Goal: Information Seeking & Learning: Learn about a topic

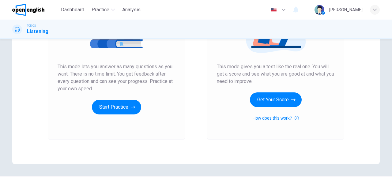
scroll to position [86, 0]
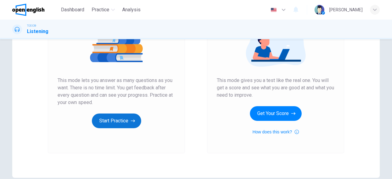
click at [123, 124] on button "Start Practice" at bounding box center [116, 121] width 49 height 15
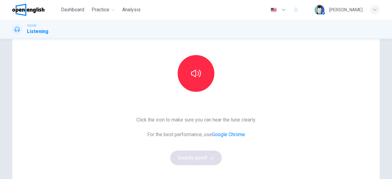
scroll to position [31, 0]
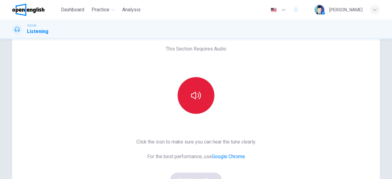
click at [195, 97] on icon "button" at bounding box center [196, 96] width 10 height 10
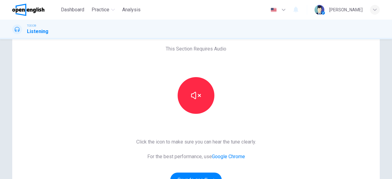
drag, startPoint x: 246, startPoint y: 124, endPoint x: 237, endPoint y: 124, distance: 8.3
click at [246, 124] on div "This Section Requires Audio Click the icon to make sure you can hear the tune c…" at bounding box center [196, 127] width 130 height 213
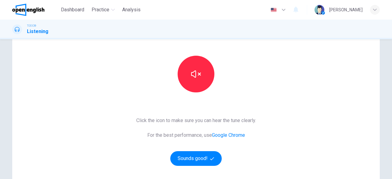
scroll to position [61, 0]
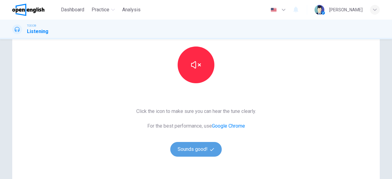
click at [195, 149] on button "Sounds good!" at bounding box center [195, 149] width 51 height 15
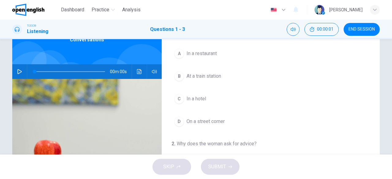
scroll to position [31, 0]
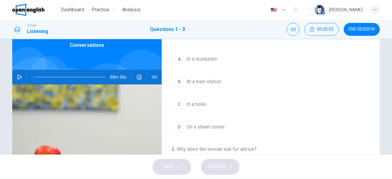
click at [19, 77] on icon "button" at bounding box center [19, 77] width 5 height 5
click at [198, 104] on span "In a hotel" at bounding box center [197, 104] width 20 height 7
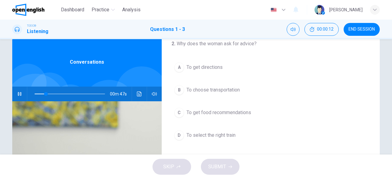
scroll to position [0, 0]
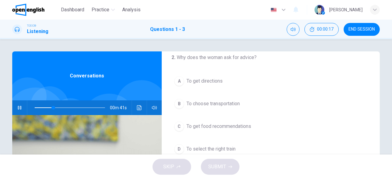
click at [242, 96] on button "B To choose transportation" at bounding box center [271, 103] width 199 height 15
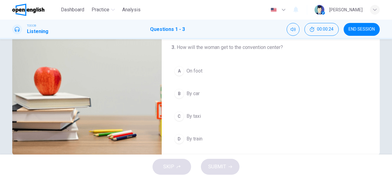
scroll to position [91, 0]
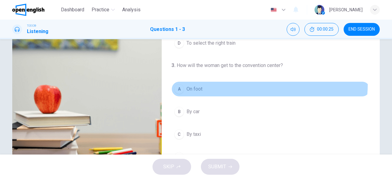
click at [208, 81] on button "A On foot" at bounding box center [271, 88] width 199 height 15
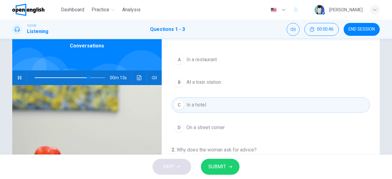
scroll to position [0, 0]
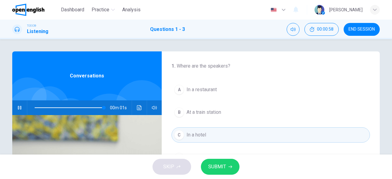
type input "*"
click at [233, 170] on button "SUBMIT" at bounding box center [220, 167] width 39 height 16
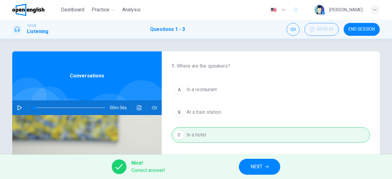
click at [256, 171] on button "NEXT" at bounding box center [259, 167] width 41 height 16
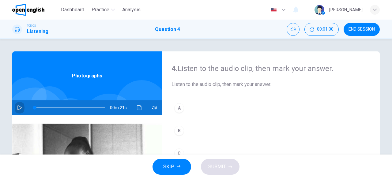
click at [18, 106] on icon "button" at bounding box center [19, 107] width 4 height 5
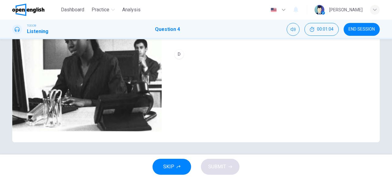
scroll to position [91, 0]
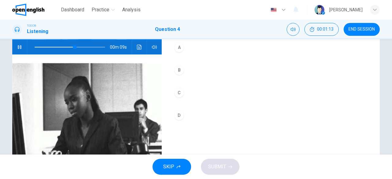
click at [185, 77] on button "B" at bounding box center [271, 69] width 199 height 15
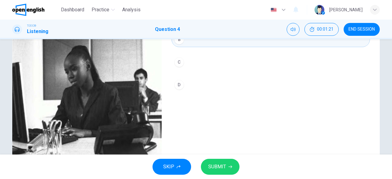
type input "*"
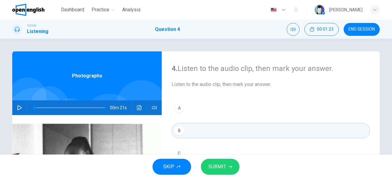
scroll to position [61, 0]
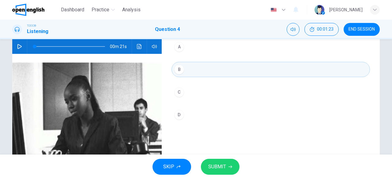
click at [217, 169] on span "SUBMIT" at bounding box center [217, 167] width 18 height 9
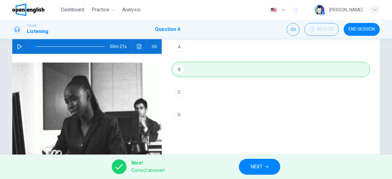
click at [252, 170] on span "NEXT" at bounding box center [257, 167] width 12 height 9
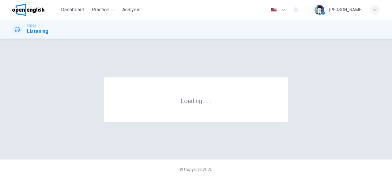
scroll to position [0, 0]
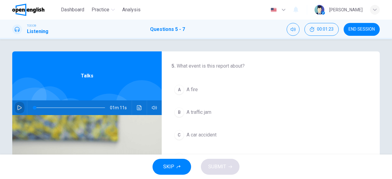
click at [21, 111] on button "button" at bounding box center [20, 107] width 10 height 15
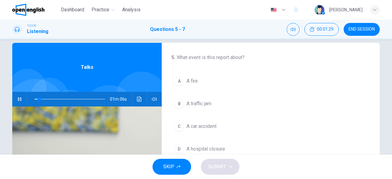
scroll to position [17, 0]
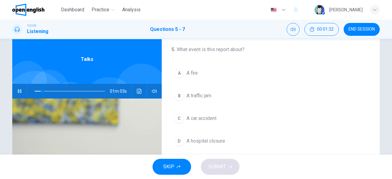
click at [211, 121] on span "A car accident" at bounding box center [202, 118] width 30 height 7
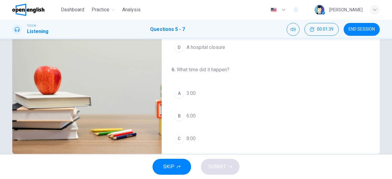
scroll to position [31, 0]
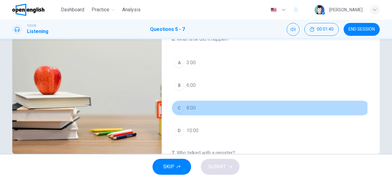
click at [175, 106] on div "C" at bounding box center [179, 108] width 10 height 10
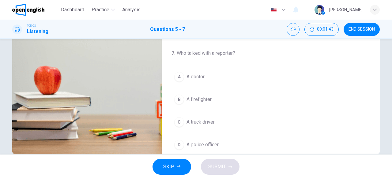
scroll to position [137, 0]
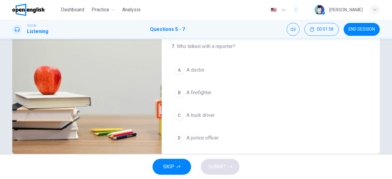
click at [209, 62] on button "A A doctor" at bounding box center [271, 69] width 199 height 15
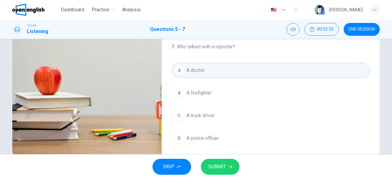
scroll to position [122, 0]
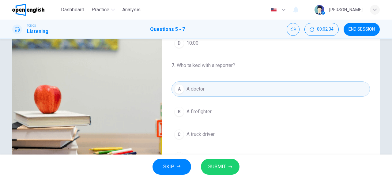
type input "*"
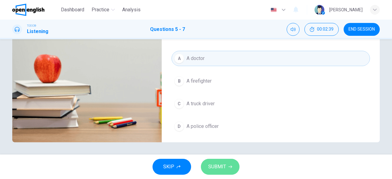
click at [225, 163] on span "SUBMIT" at bounding box center [217, 167] width 18 height 9
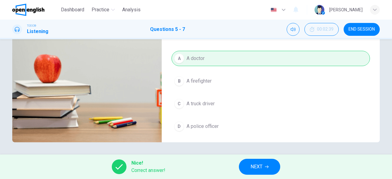
click at [260, 168] on span "NEXT" at bounding box center [257, 167] width 12 height 9
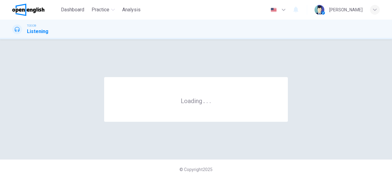
scroll to position [0, 0]
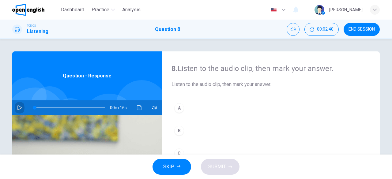
click at [20, 109] on icon "button" at bounding box center [19, 107] width 5 height 5
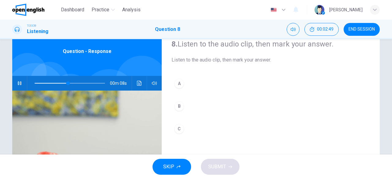
scroll to position [31, 0]
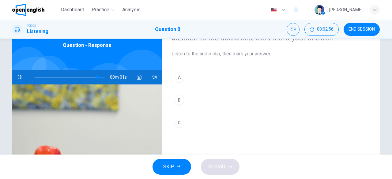
click at [184, 121] on button "C" at bounding box center [271, 122] width 199 height 15
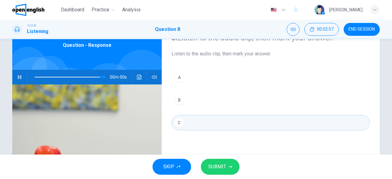
type input "*"
click at [218, 163] on span "SUBMIT" at bounding box center [217, 167] width 18 height 9
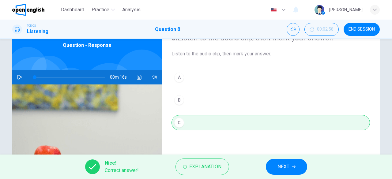
click at [297, 164] on button "NEXT" at bounding box center [286, 167] width 41 height 16
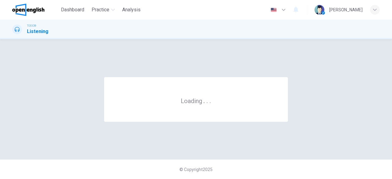
scroll to position [0, 0]
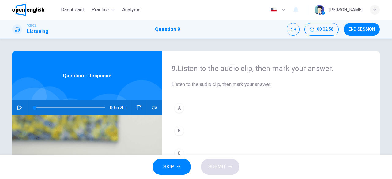
click at [18, 108] on icon "button" at bounding box center [19, 107] width 5 height 5
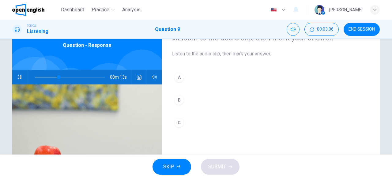
click at [210, 76] on button "A" at bounding box center [271, 77] width 199 height 15
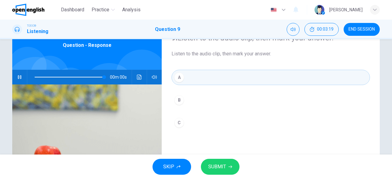
type input "*"
click at [229, 168] on icon "button" at bounding box center [231, 167] width 4 height 4
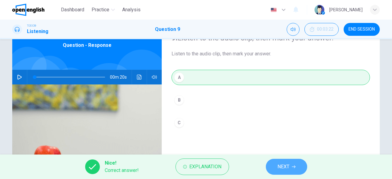
click at [281, 161] on button "NEXT" at bounding box center [286, 167] width 41 height 16
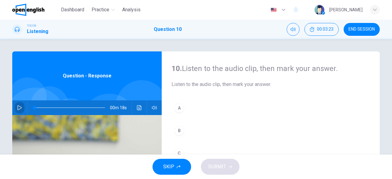
click at [18, 108] on icon "button" at bounding box center [19, 107] width 5 height 5
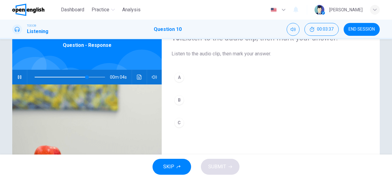
click at [203, 98] on button "B" at bounding box center [271, 100] width 199 height 15
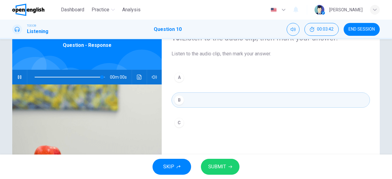
type input "*"
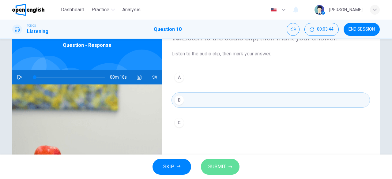
click at [230, 169] on button "SUBMIT" at bounding box center [220, 167] width 39 height 16
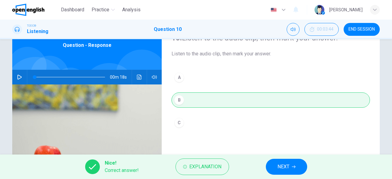
click at [279, 167] on span "NEXT" at bounding box center [284, 167] width 12 height 9
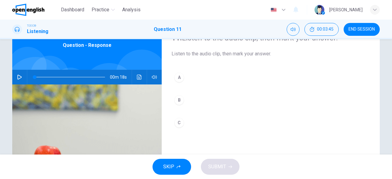
click at [17, 77] on icon "button" at bounding box center [19, 77] width 5 height 5
click at [216, 122] on button "C" at bounding box center [271, 122] width 199 height 15
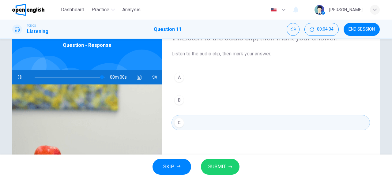
click at [211, 168] on span "SUBMIT" at bounding box center [217, 167] width 18 height 9
type input "*"
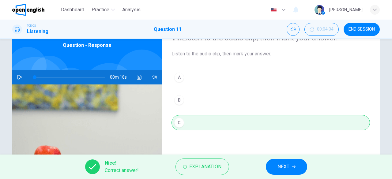
click at [282, 171] on button "NEXT" at bounding box center [286, 167] width 41 height 16
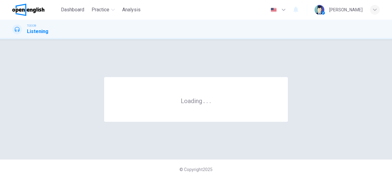
scroll to position [0, 0]
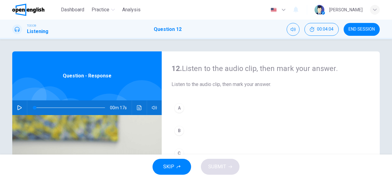
click at [17, 108] on icon "button" at bounding box center [19, 107] width 5 height 5
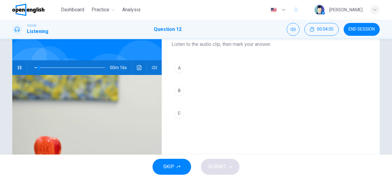
scroll to position [31, 0]
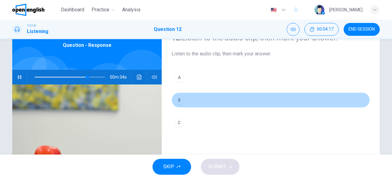
click at [218, 98] on button "B" at bounding box center [271, 100] width 199 height 15
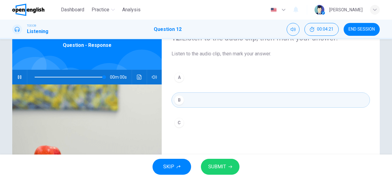
type input "*"
click at [212, 170] on span "SUBMIT" at bounding box center [217, 167] width 18 height 9
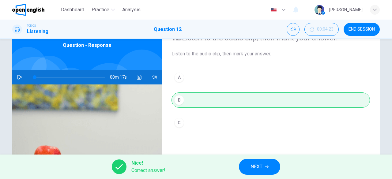
click at [264, 173] on button "NEXT" at bounding box center [259, 167] width 41 height 16
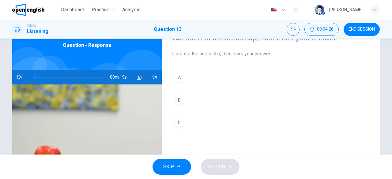
click at [17, 76] on icon "button" at bounding box center [19, 77] width 5 height 5
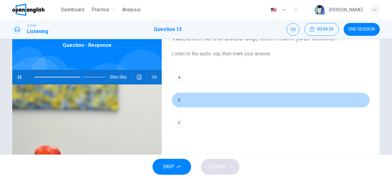
click at [194, 100] on button "B" at bounding box center [271, 100] width 199 height 15
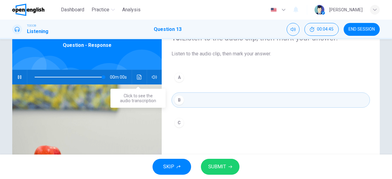
type input "*"
click at [225, 170] on span "SUBMIT" at bounding box center [217, 167] width 18 height 9
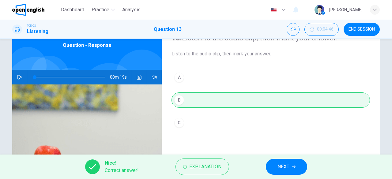
click at [297, 167] on button "NEXT" at bounding box center [286, 167] width 41 height 16
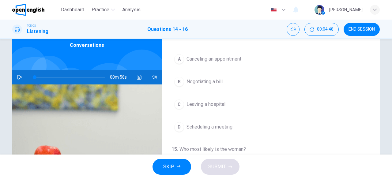
scroll to position [0, 0]
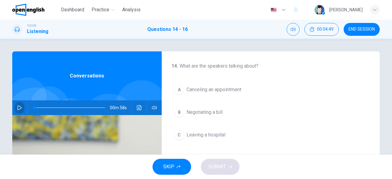
click at [18, 108] on icon "button" at bounding box center [19, 107] width 5 height 5
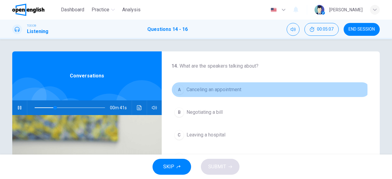
click at [231, 90] on span "Canceling an appointment" at bounding box center [214, 89] width 55 height 7
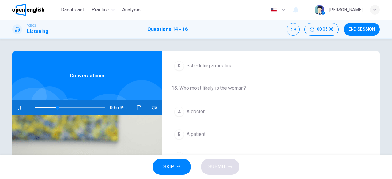
scroll to position [123, 0]
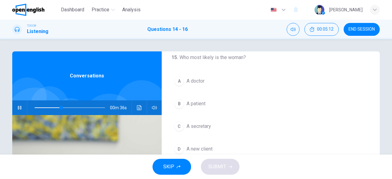
click at [210, 126] on button "C A secretary" at bounding box center [271, 126] width 199 height 15
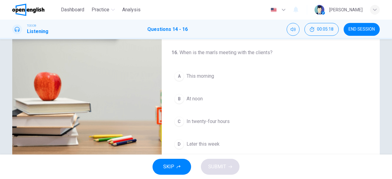
scroll to position [106, 0]
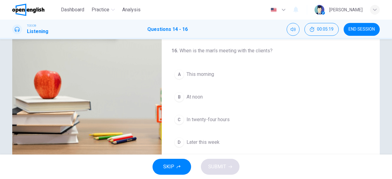
click at [221, 98] on button "B At noon" at bounding box center [271, 96] width 199 height 15
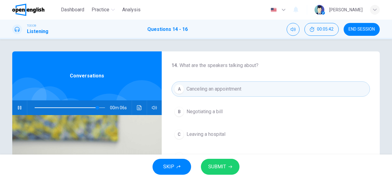
scroll to position [0, 0]
type input "*"
click at [217, 168] on span "SUBMIT" at bounding box center [217, 167] width 18 height 9
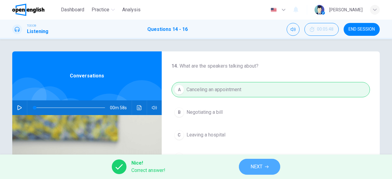
click at [255, 165] on span "NEXT" at bounding box center [257, 167] width 12 height 9
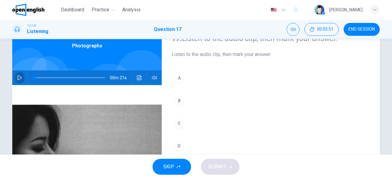
click at [21, 75] on button "button" at bounding box center [20, 77] width 10 height 15
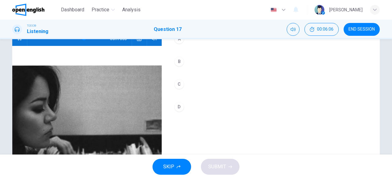
scroll to position [30, 0]
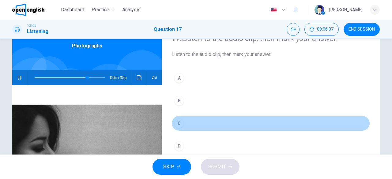
click at [211, 121] on button "C" at bounding box center [271, 123] width 199 height 15
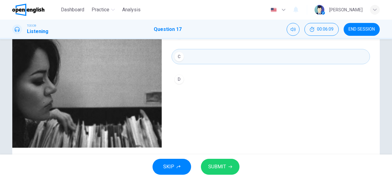
scroll to position [91, 0]
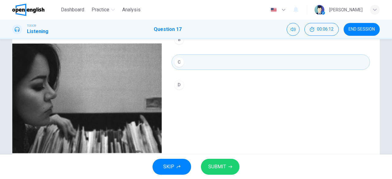
type input "*"
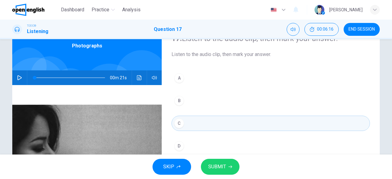
click at [222, 166] on span "SUBMIT" at bounding box center [217, 167] width 18 height 9
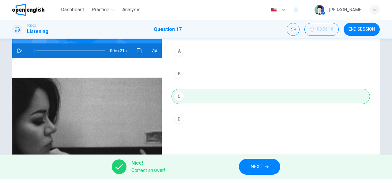
scroll to position [91, 0]
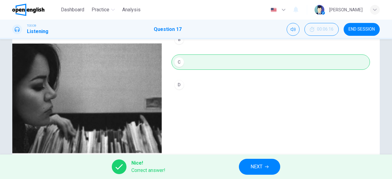
click at [259, 169] on span "NEXT" at bounding box center [257, 167] width 12 height 9
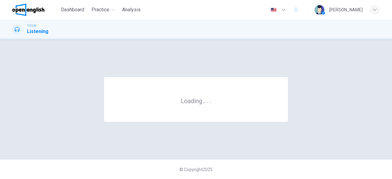
scroll to position [0, 0]
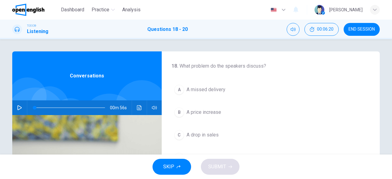
click at [15, 112] on button "button" at bounding box center [20, 107] width 10 height 15
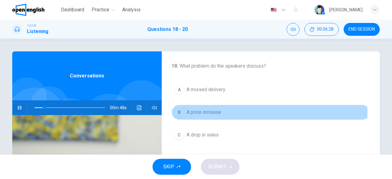
drag, startPoint x: 219, startPoint y: 112, endPoint x: 204, endPoint y: 118, distance: 16.1
click at [219, 111] on span "A price increase" at bounding box center [204, 112] width 35 height 7
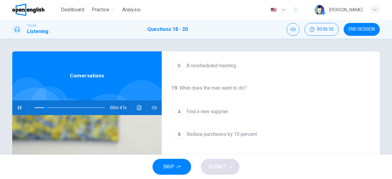
scroll to position [123, 0]
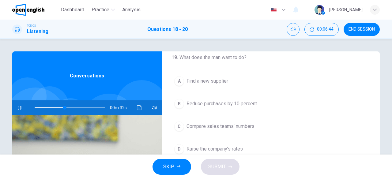
click at [229, 82] on button "A Find a new supplier" at bounding box center [271, 81] width 199 height 15
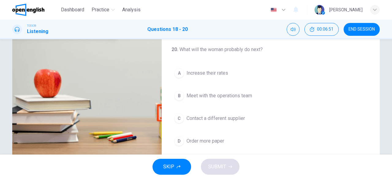
scroll to position [103, 0]
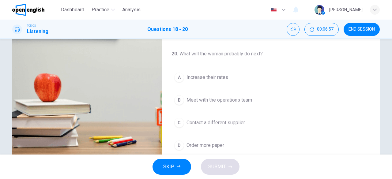
click at [242, 119] on span "Contact a different supplier" at bounding box center [216, 122] width 59 height 7
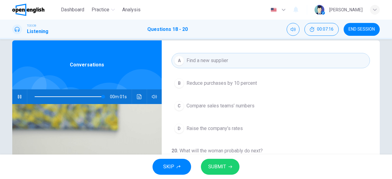
scroll to position [137, 0]
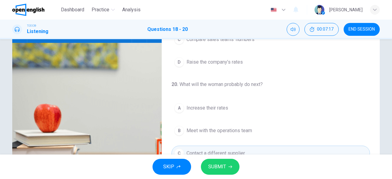
type input "*"
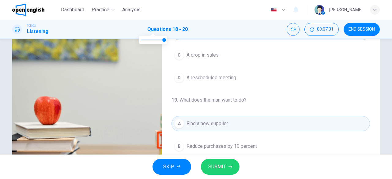
scroll to position [92, 0]
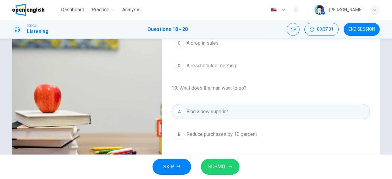
drag, startPoint x: 217, startPoint y: 166, endPoint x: 206, endPoint y: 160, distance: 11.8
click at [217, 166] on span "SUBMIT" at bounding box center [217, 167] width 18 height 9
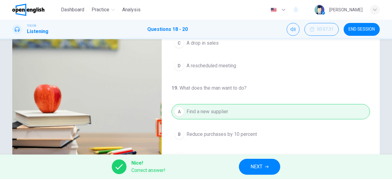
click at [253, 170] on span "NEXT" at bounding box center [257, 167] width 12 height 9
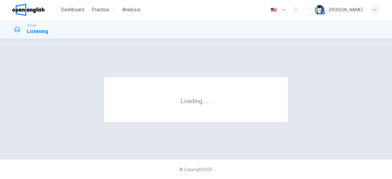
scroll to position [0, 0]
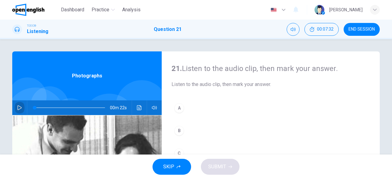
click at [17, 105] on icon "button" at bounding box center [19, 107] width 5 height 5
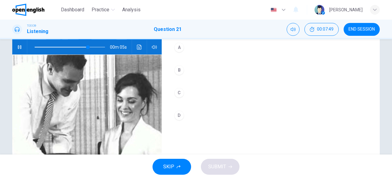
scroll to position [30, 0]
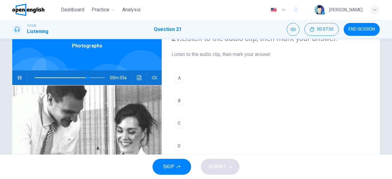
click at [208, 129] on button "C" at bounding box center [271, 123] width 199 height 15
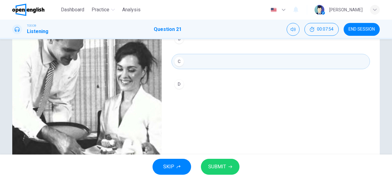
scroll to position [122, 0]
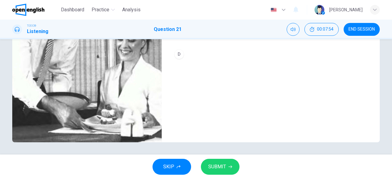
type input "*"
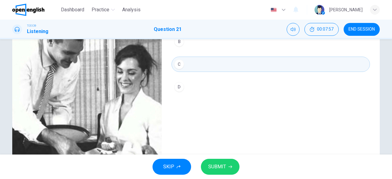
scroll to position [61, 0]
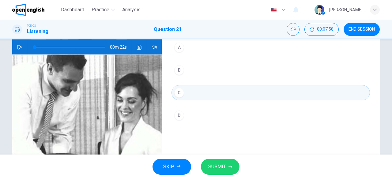
click at [218, 168] on span "SUBMIT" at bounding box center [217, 167] width 18 height 9
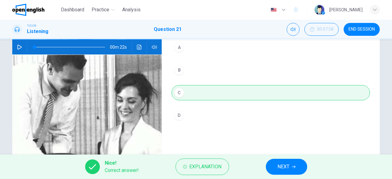
click at [285, 163] on span "NEXT" at bounding box center [284, 167] width 12 height 9
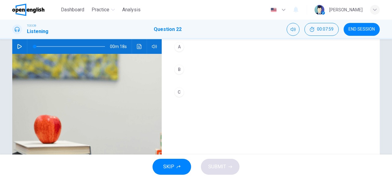
scroll to position [0, 0]
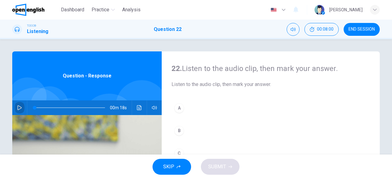
click at [21, 108] on button "button" at bounding box center [20, 107] width 10 height 15
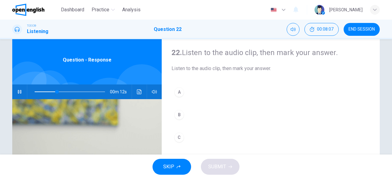
scroll to position [20, 0]
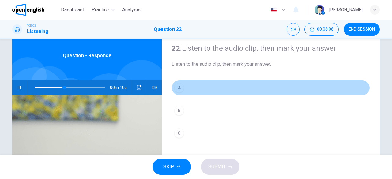
click at [207, 89] on button "A" at bounding box center [271, 87] width 199 height 15
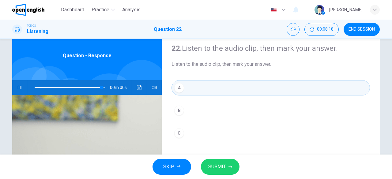
type input "*"
click at [229, 166] on icon "button" at bounding box center [231, 167] width 4 height 4
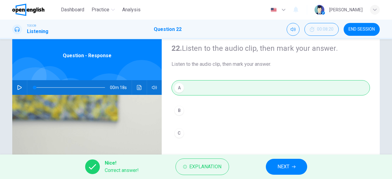
click at [284, 162] on button "NEXT" at bounding box center [286, 167] width 41 height 16
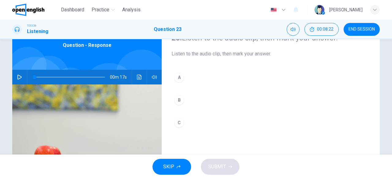
scroll to position [0, 0]
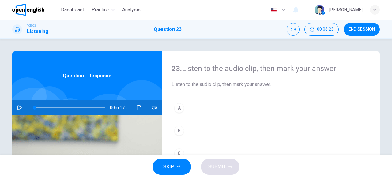
click at [16, 111] on button "button" at bounding box center [20, 107] width 10 height 15
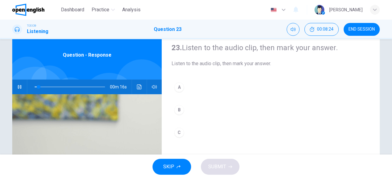
scroll to position [31, 0]
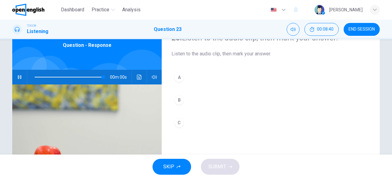
type input "*"
click at [187, 116] on button "C" at bounding box center [271, 122] width 199 height 15
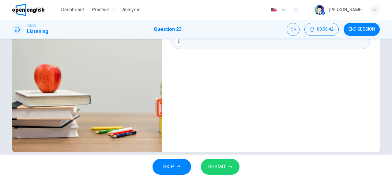
scroll to position [122, 0]
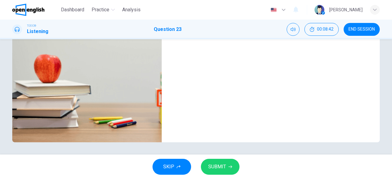
click at [220, 163] on span "SUBMIT" at bounding box center [217, 167] width 18 height 9
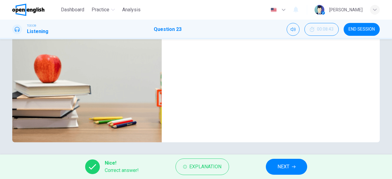
click at [291, 171] on button "NEXT" at bounding box center [286, 167] width 41 height 16
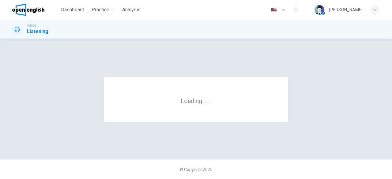
scroll to position [0, 0]
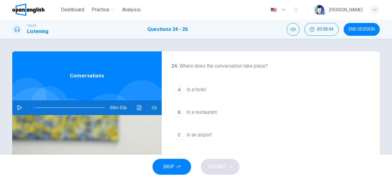
click at [12, 109] on div "00m 53s" at bounding box center [87, 107] width 150 height 15
click at [17, 108] on icon "button" at bounding box center [19, 107] width 5 height 5
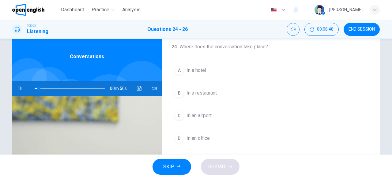
scroll to position [20, 0]
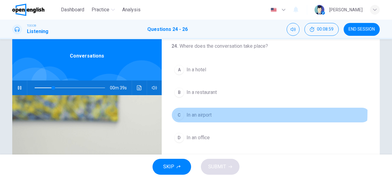
click at [208, 112] on span "In an airport" at bounding box center [199, 115] width 25 height 7
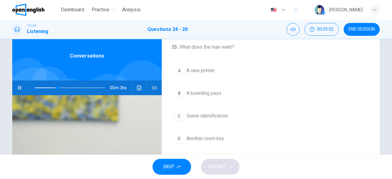
scroll to position [123, 0]
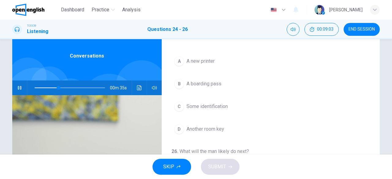
click at [196, 77] on button "B A boarding pass" at bounding box center [271, 83] width 199 height 15
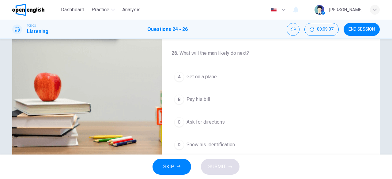
scroll to position [112, 0]
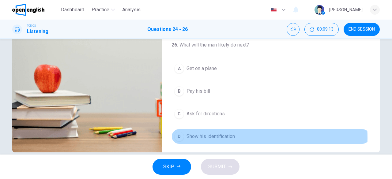
click at [207, 135] on span "Show his identification" at bounding box center [211, 136] width 48 height 7
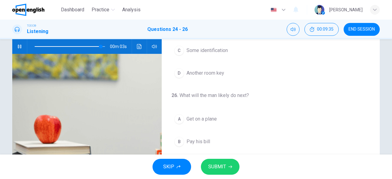
scroll to position [92, 0]
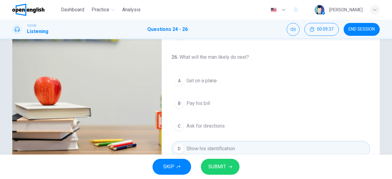
type input "*"
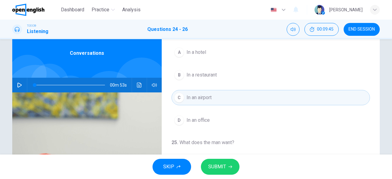
scroll to position [61, 0]
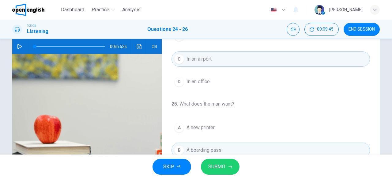
click at [226, 166] on button "SUBMIT" at bounding box center [220, 167] width 39 height 16
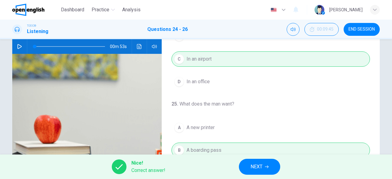
click at [264, 167] on button "NEXT" at bounding box center [259, 167] width 41 height 16
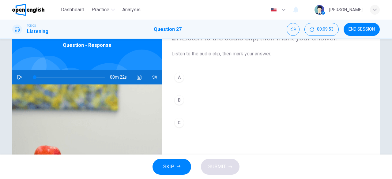
scroll to position [0, 0]
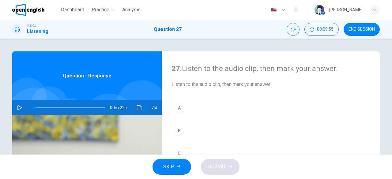
click at [20, 106] on icon "button" at bounding box center [19, 107] width 5 height 5
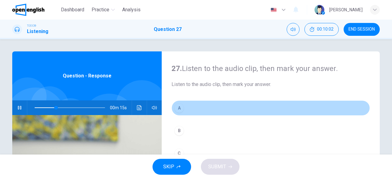
click at [226, 111] on button "A" at bounding box center [271, 107] width 199 height 15
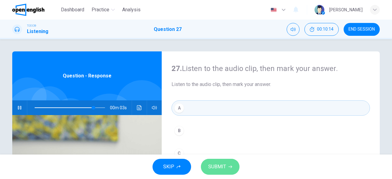
click at [215, 161] on button "SUBMIT" at bounding box center [220, 167] width 39 height 16
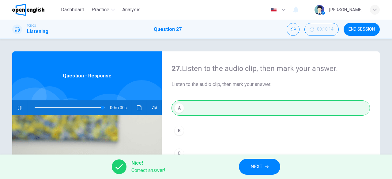
type input "*"
click at [262, 166] on span "NEXT" at bounding box center [257, 167] width 12 height 9
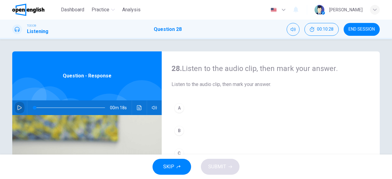
click at [21, 106] on button "button" at bounding box center [20, 107] width 10 height 15
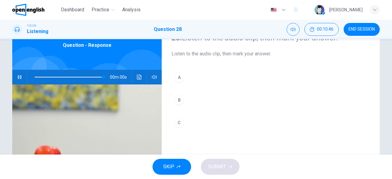
type input "*"
click at [185, 126] on button "C" at bounding box center [271, 122] width 199 height 15
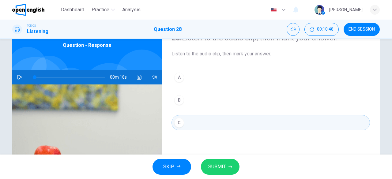
click at [216, 167] on span "SUBMIT" at bounding box center [217, 167] width 18 height 9
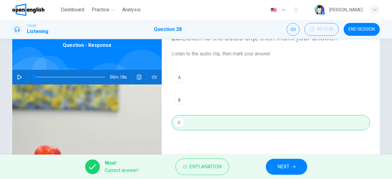
click at [284, 166] on span "NEXT" at bounding box center [284, 167] width 12 height 9
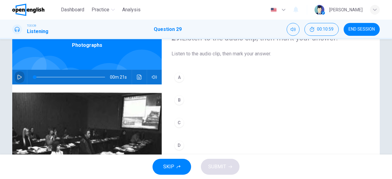
click at [17, 79] on icon "button" at bounding box center [19, 77] width 5 height 5
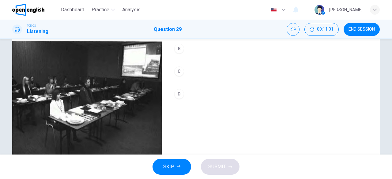
scroll to position [92, 0]
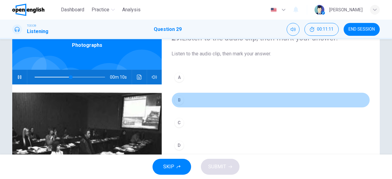
click at [196, 97] on button "B" at bounding box center [271, 100] width 199 height 15
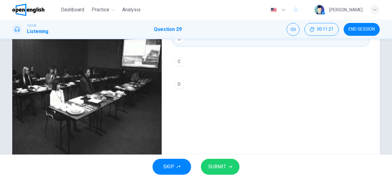
type input "*"
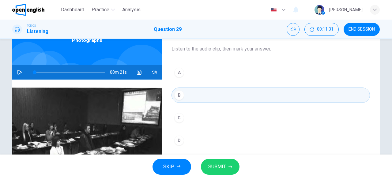
scroll to position [30, 0]
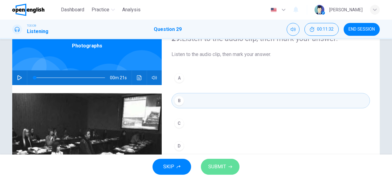
click at [216, 167] on span "SUBMIT" at bounding box center [217, 167] width 18 height 9
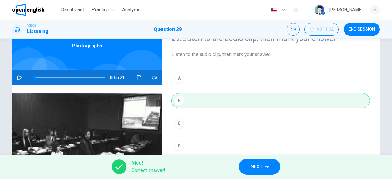
click at [270, 163] on button "NEXT" at bounding box center [259, 167] width 41 height 16
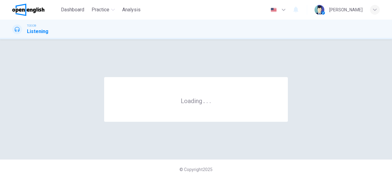
scroll to position [0, 0]
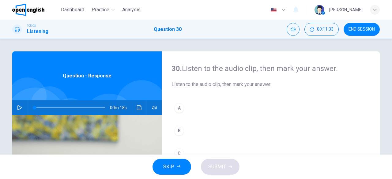
drag, startPoint x: 17, startPoint y: 106, endPoint x: 21, endPoint y: 109, distance: 5.1
click at [17, 106] on icon "button" at bounding box center [19, 107] width 4 height 5
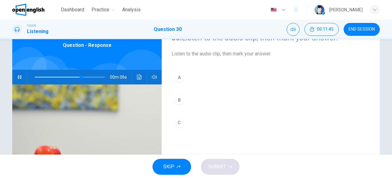
click at [202, 101] on button "B" at bounding box center [271, 100] width 199 height 15
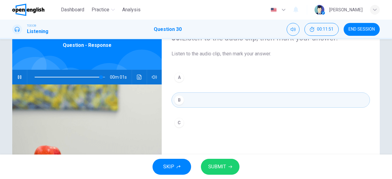
type input "*"
click at [212, 165] on span "SUBMIT" at bounding box center [217, 167] width 18 height 9
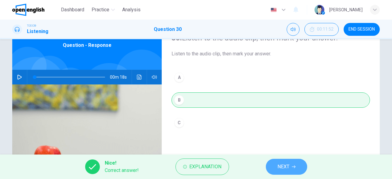
click at [285, 168] on span "NEXT" at bounding box center [284, 167] width 12 height 9
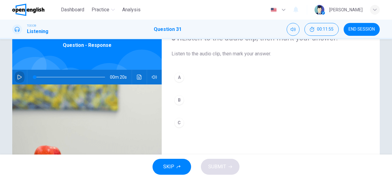
click at [20, 77] on icon "button" at bounding box center [19, 77] width 5 height 5
click at [244, 123] on button "C" at bounding box center [271, 122] width 199 height 15
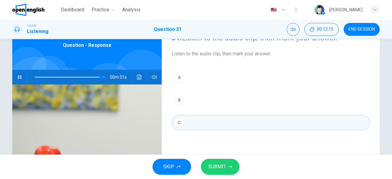
type input "*"
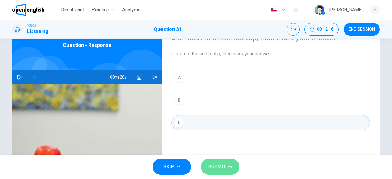
click at [227, 163] on button "SUBMIT" at bounding box center [220, 167] width 39 height 16
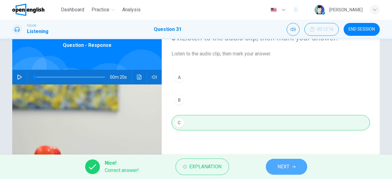
click at [288, 169] on span "NEXT" at bounding box center [284, 167] width 12 height 9
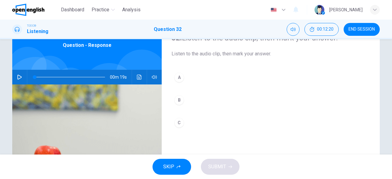
click at [17, 76] on icon "button" at bounding box center [19, 77] width 5 height 5
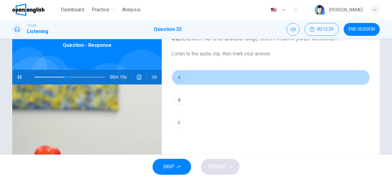
click at [222, 75] on button "A" at bounding box center [271, 77] width 199 height 15
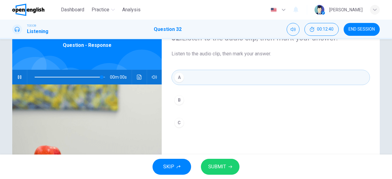
type input "*"
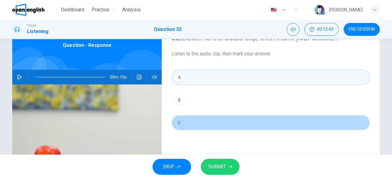
click at [189, 120] on button "C" at bounding box center [271, 122] width 199 height 15
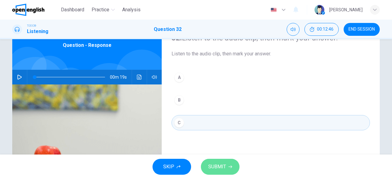
click at [222, 166] on span "SUBMIT" at bounding box center [217, 167] width 18 height 9
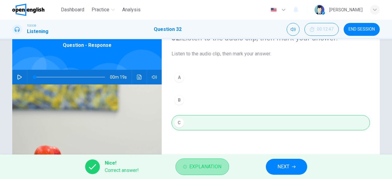
click at [183, 171] on button "Explanation" at bounding box center [203, 167] width 54 height 17
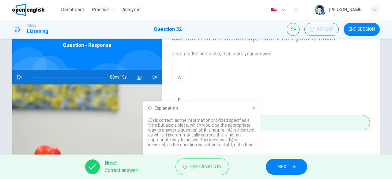
click at [253, 107] on icon at bounding box center [253, 108] width 3 height 3
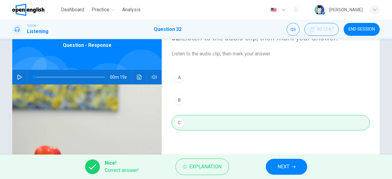
click at [283, 167] on span "NEXT" at bounding box center [284, 167] width 12 height 9
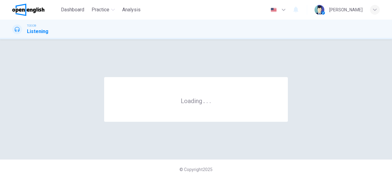
scroll to position [0, 0]
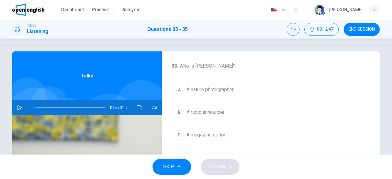
click at [15, 111] on button "button" at bounding box center [20, 107] width 10 height 15
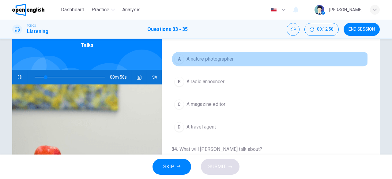
click at [221, 58] on span "A nature photographer" at bounding box center [210, 58] width 47 height 7
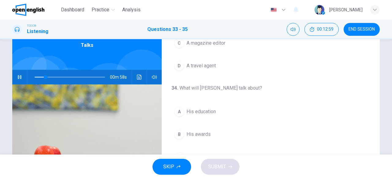
scroll to position [92, 0]
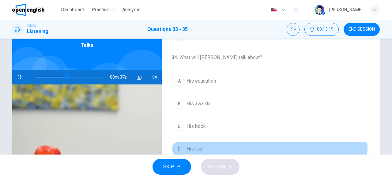
click at [212, 144] on button "D His trip" at bounding box center [271, 149] width 199 height 15
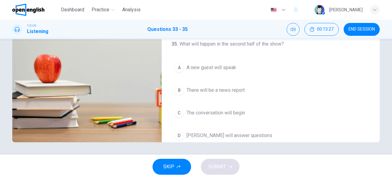
scroll to position [137, 0]
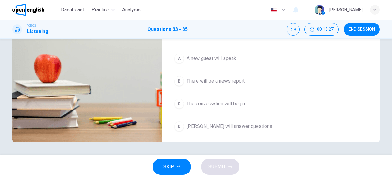
click at [224, 128] on button "D [PERSON_NAME] will answer questions" at bounding box center [271, 126] width 199 height 15
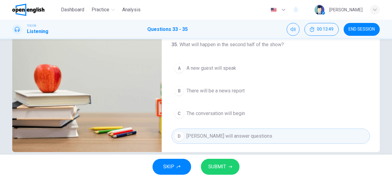
scroll to position [122, 0]
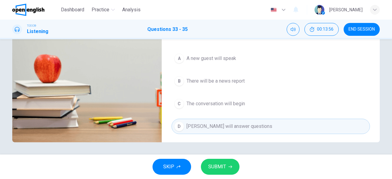
type input "*"
click at [224, 167] on span "SUBMIT" at bounding box center [217, 167] width 18 height 9
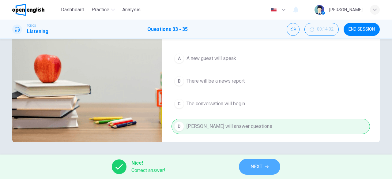
click at [265, 170] on button "NEXT" at bounding box center [259, 167] width 41 height 16
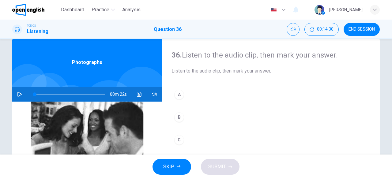
scroll to position [0, 0]
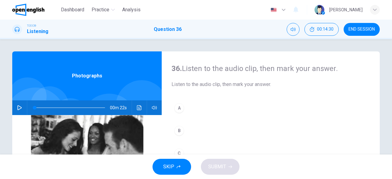
click at [20, 108] on icon "button" at bounding box center [19, 107] width 5 height 5
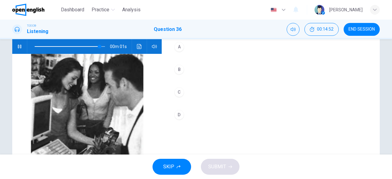
scroll to position [92, 0]
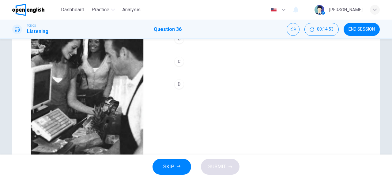
type input "*"
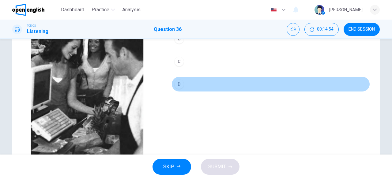
click at [185, 83] on button "D" at bounding box center [271, 84] width 199 height 15
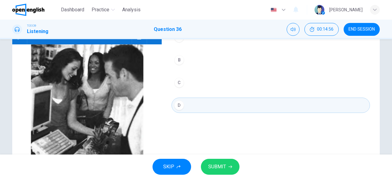
scroll to position [61, 0]
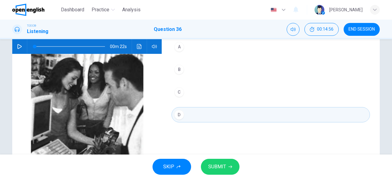
click at [225, 167] on span "SUBMIT" at bounding box center [217, 167] width 18 height 9
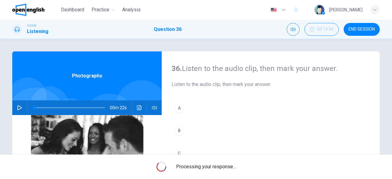
scroll to position [31, 0]
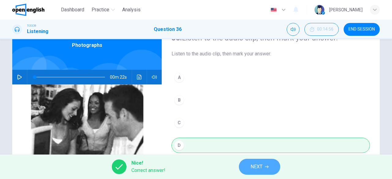
click at [247, 164] on button "NEXT" at bounding box center [259, 167] width 41 height 16
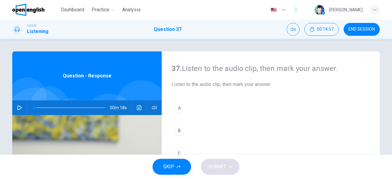
click at [12, 106] on div "00m 18s" at bounding box center [87, 107] width 150 height 15
click at [17, 108] on icon "button" at bounding box center [19, 107] width 5 height 5
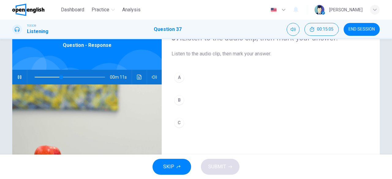
click at [186, 83] on button "A" at bounding box center [271, 77] width 199 height 15
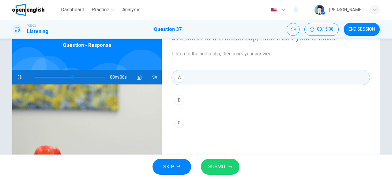
click at [120, 113] on img at bounding box center [87, 159] width 150 height 149
click at [125, 122] on img at bounding box center [87, 159] width 150 height 149
type input "*"
click at [229, 168] on icon "button" at bounding box center [231, 167] width 4 height 4
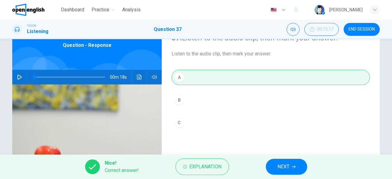
click at [284, 171] on span "NEXT" at bounding box center [284, 167] width 12 height 9
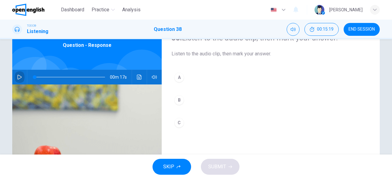
click at [17, 76] on icon "button" at bounding box center [19, 77] width 5 height 5
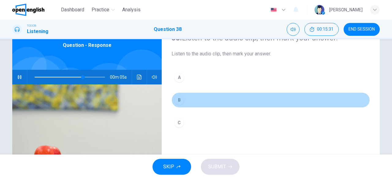
click at [191, 103] on button "B" at bounding box center [271, 100] width 199 height 15
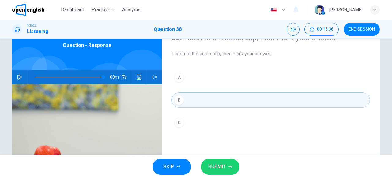
type input "*"
click at [216, 163] on span "SUBMIT" at bounding box center [217, 167] width 18 height 9
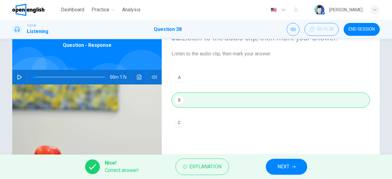
click at [286, 168] on span "NEXT" at bounding box center [284, 167] width 12 height 9
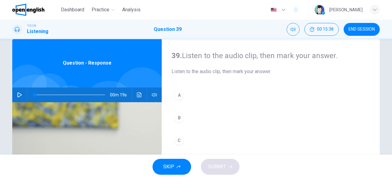
scroll to position [0, 0]
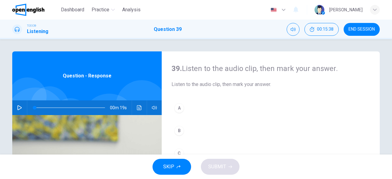
click at [22, 108] on button "button" at bounding box center [20, 107] width 10 height 15
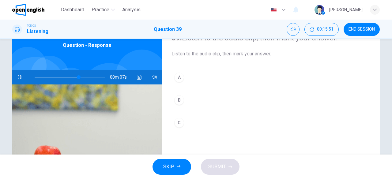
click at [175, 96] on div "B" at bounding box center [179, 100] width 10 height 10
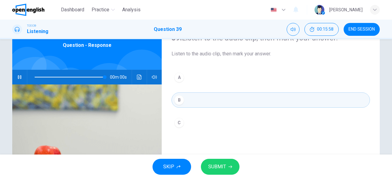
type input "*"
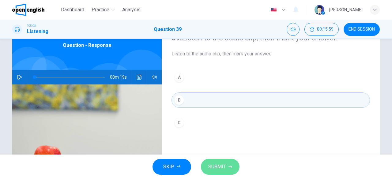
click at [226, 163] on button "SUBMIT" at bounding box center [220, 167] width 39 height 16
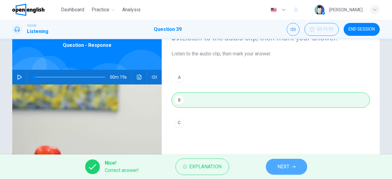
click at [272, 164] on button "NEXT" at bounding box center [286, 167] width 41 height 16
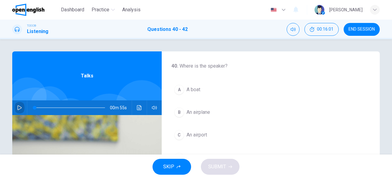
click at [17, 108] on icon "button" at bounding box center [19, 107] width 5 height 5
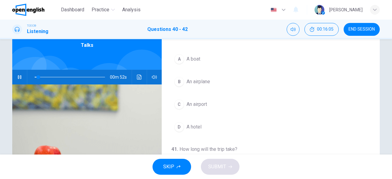
click at [223, 76] on button "B An airplane" at bounding box center [271, 81] width 199 height 15
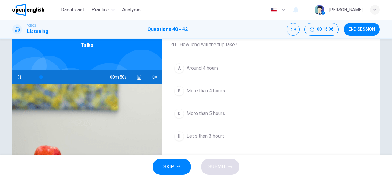
scroll to position [92, 0]
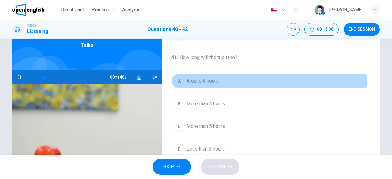
click at [202, 82] on span "Around 4 hours" at bounding box center [203, 81] width 32 height 7
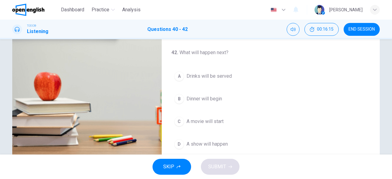
scroll to position [105, 0]
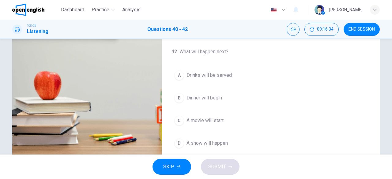
click at [222, 72] on span "Drinks will be served" at bounding box center [209, 75] width 45 height 7
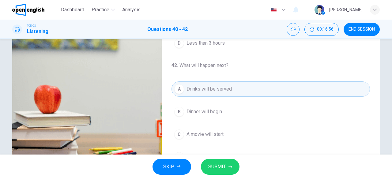
scroll to position [122, 0]
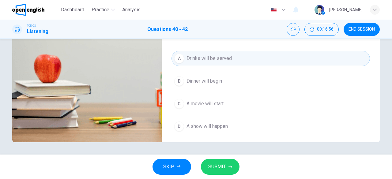
type input "*"
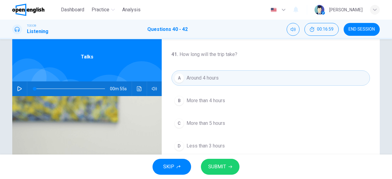
scroll to position [0, 0]
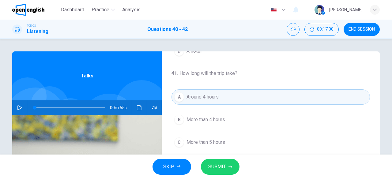
click at [232, 163] on button "SUBMIT" at bounding box center [220, 167] width 39 height 16
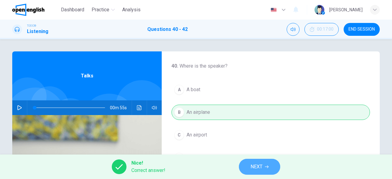
click at [252, 165] on span "NEXT" at bounding box center [257, 167] width 12 height 9
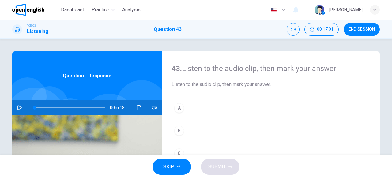
click at [17, 109] on icon "button" at bounding box center [19, 107] width 5 height 5
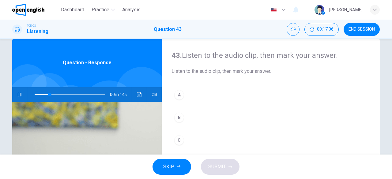
scroll to position [13, 0]
click at [186, 96] on button "A" at bounding box center [271, 95] width 199 height 15
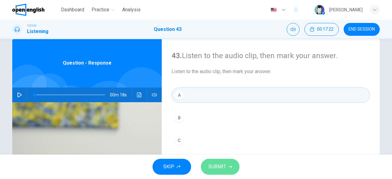
click at [218, 166] on span "SUBMIT" at bounding box center [217, 167] width 18 height 9
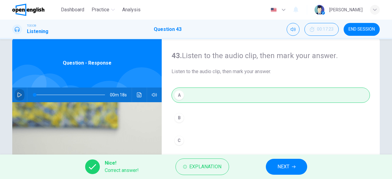
click at [18, 93] on icon "button" at bounding box center [19, 95] width 4 height 5
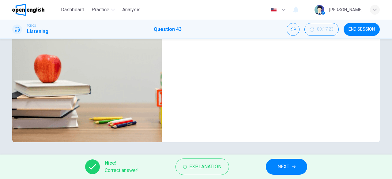
scroll to position [30, 0]
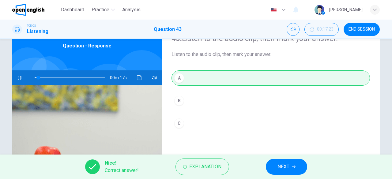
type input "**"
click at [290, 171] on button "NEXT" at bounding box center [286, 167] width 41 height 16
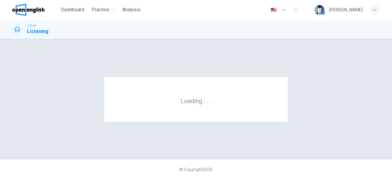
scroll to position [0, 0]
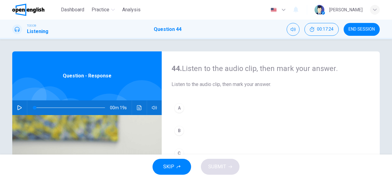
click at [13, 106] on div "00m 19s" at bounding box center [87, 107] width 150 height 15
click at [17, 106] on icon "button" at bounding box center [19, 107] width 4 height 5
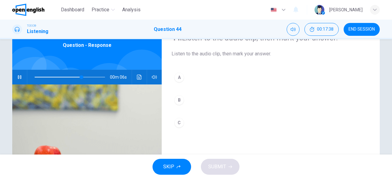
click at [182, 100] on div "B" at bounding box center [179, 100] width 10 height 10
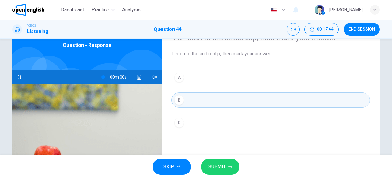
type input "*"
click at [230, 161] on button "SUBMIT" at bounding box center [220, 167] width 39 height 16
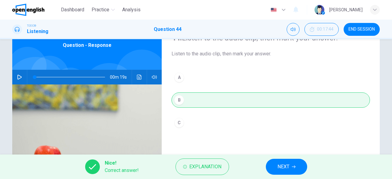
click at [287, 168] on span "NEXT" at bounding box center [284, 167] width 12 height 9
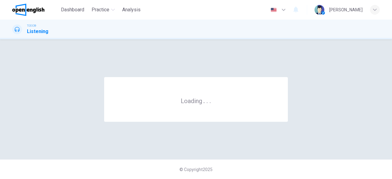
scroll to position [0, 0]
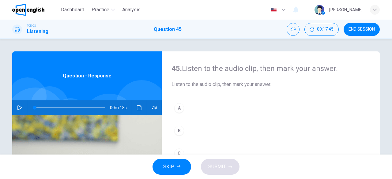
click at [21, 107] on button "button" at bounding box center [20, 107] width 10 height 15
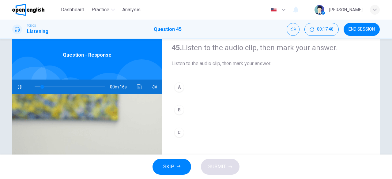
scroll to position [31, 0]
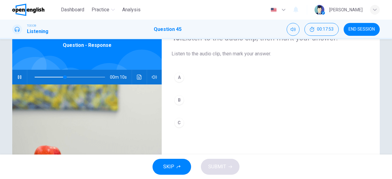
click at [195, 76] on button "A" at bounding box center [271, 77] width 199 height 15
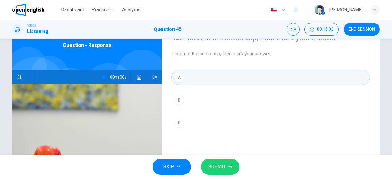
type input "*"
click at [228, 170] on button "SUBMIT" at bounding box center [220, 167] width 39 height 16
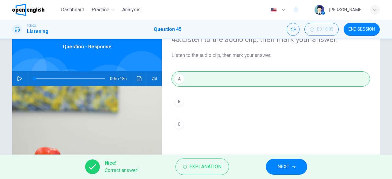
scroll to position [0, 0]
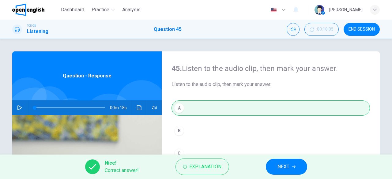
click at [298, 165] on button "NEXT" at bounding box center [286, 167] width 41 height 16
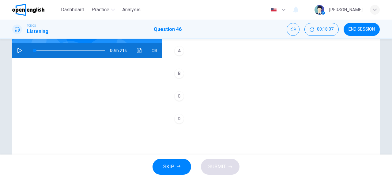
scroll to position [31, 0]
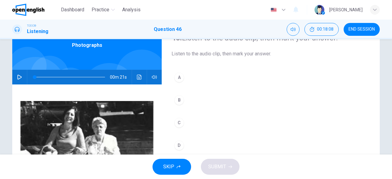
click at [20, 76] on icon "button" at bounding box center [19, 77] width 5 height 5
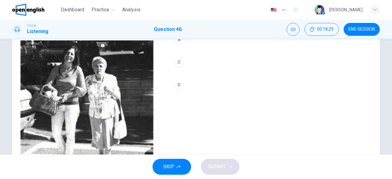
scroll to position [61, 0]
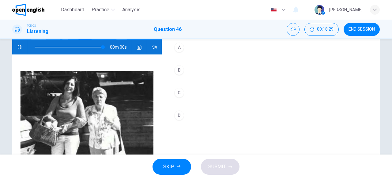
type input "*"
click at [213, 122] on button "D" at bounding box center [271, 115] width 199 height 15
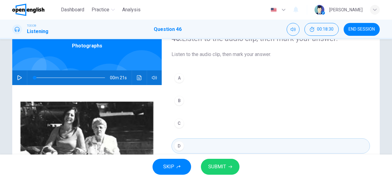
scroll to position [0, 0]
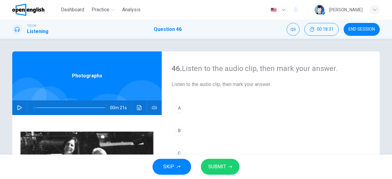
click at [218, 169] on span "SUBMIT" at bounding box center [217, 167] width 18 height 9
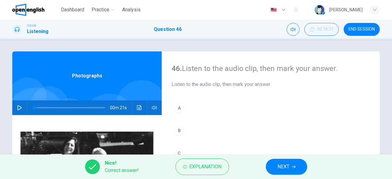
click at [292, 166] on icon "button" at bounding box center [294, 167] width 4 height 4
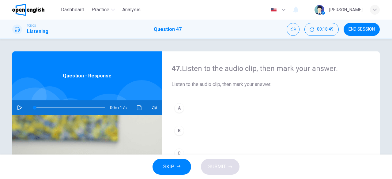
click at [20, 108] on icon "button" at bounding box center [19, 107] width 5 height 5
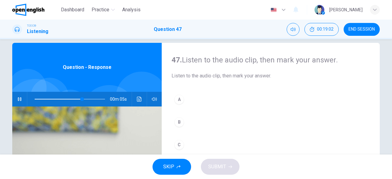
scroll to position [31, 0]
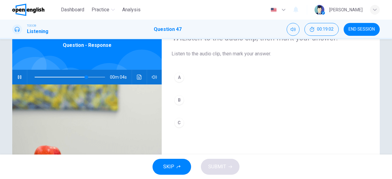
click at [187, 93] on button "B" at bounding box center [271, 100] width 199 height 15
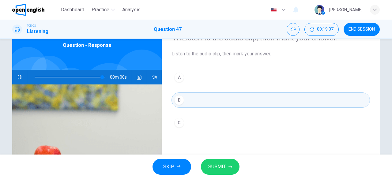
type input "*"
click at [210, 164] on span "SUBMIT" at bounding box center [217, 167] width 18 height 9
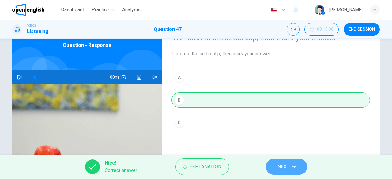
click at [293, 166] on icon "button" at bounding box center [294, 167] width 4 height 4
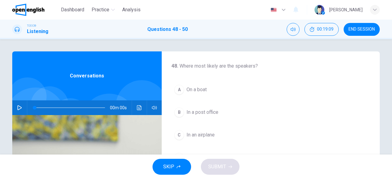
click at [19, 105] on icon "button" at bounding box center [19, 107] width 5 height 5
click at [221, 110] on button "B In a post office" at bounding box center [271, 112] width 199 height 15
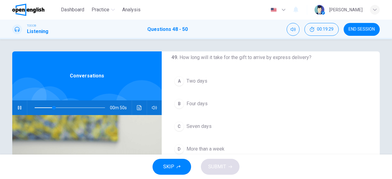
click at [235, 83] on button "A Two days" at bounding box center [271, 81] width 199 height 15
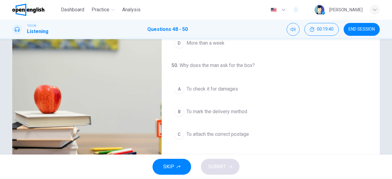
scroll to position [122, 0]
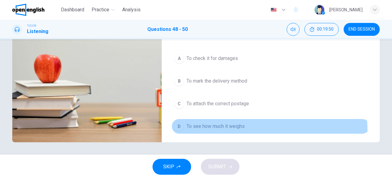
click at [214, 128] on button "D To see how much it weighs" at bounding box center [271, 126] width 199 height 15
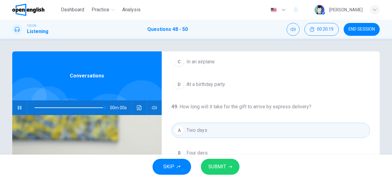
scroll to position [92, 0]
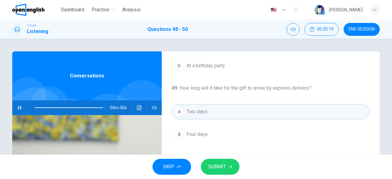
type input "*"
click at [217, 163] on span "SUBMIT" at bounding box center [217, 167] width 18 height 9
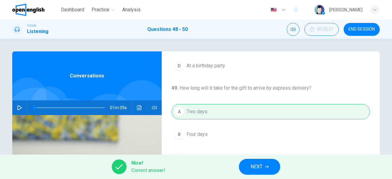
click at [266, 164] on button "NEXT" at bounding box center [259, 167] width 41 height 16
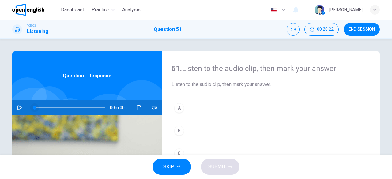
click at [33, 108] on span at bounding box center [35, 108] width 4 height 4
click at [19, 107] on icon "button" at bounding box center [19, 107] width 4 height 5
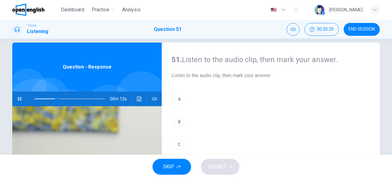
scroll to position [0, 0]
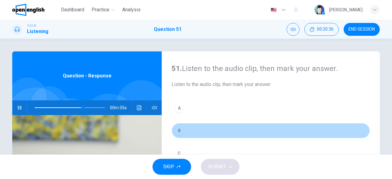
click at [205, 126] on button "B" at bounding box center [271, 130] width 199 height 15
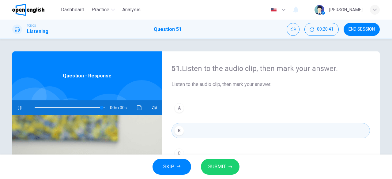
type input "*"
click at [222, 167] on span "SUBMIT" at bounding box center [217, 167] width 18 height 9
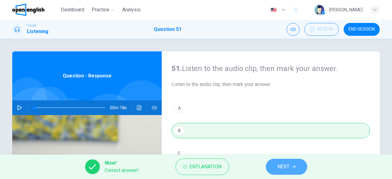
click at [284, 165] on span "NEXT" at bounding box center [284, 167] width 12 height 9
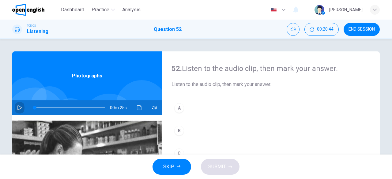
click at [18, 108] on icon "button" at bounding box center [19, 107] width 5 height 5
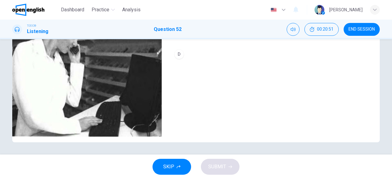
scroll to position [91, 0]
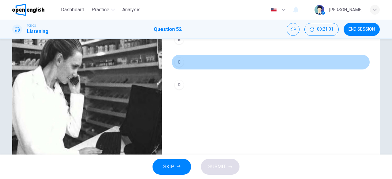
click at [194, 59] on button "C" at bounding box center [271, 62] width 199 height 15
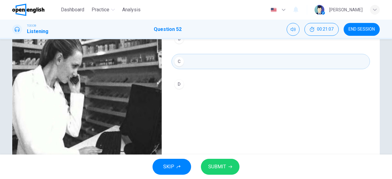
scroll to position [122, 0]
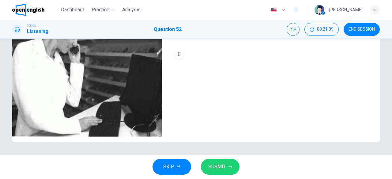
type input "*"
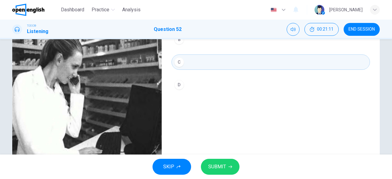
click at [222, 160] on button "SUBMIT" at bounding box center [220, 167] width 39 height 16
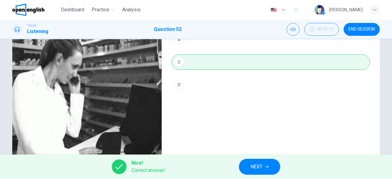
click at [262, 164] on span "NEXT" at bounding box center [257, 167] width 12 height 9
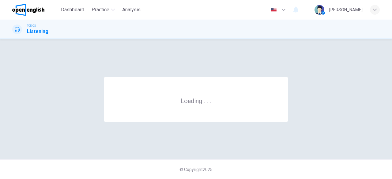
scroll to position [0, 0]
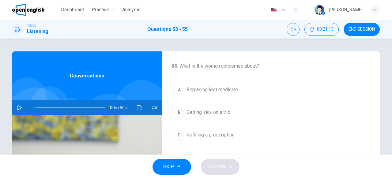
click at [19, 99] on div at bounding box center [35, 118] width 61 height 61
click at [19, 100] on div at bounding box center [35, 118] width 61 height 61
click at [17, 104] on button "button" at bounding box center [20, 107] width 10 height 15
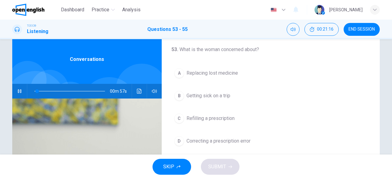
scroll to position [31, 0]
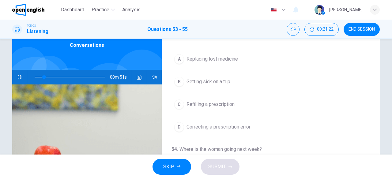
click at [227, 99] on button "C Refilling a prescription" at bounding box center [271, 104] width 199 height 15
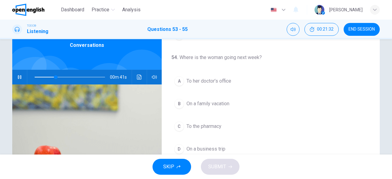
scroll to position [61, 0]
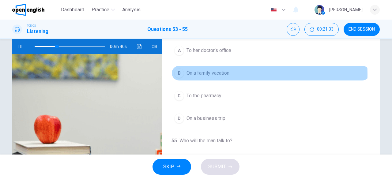
click at [225, 73] on span "On a family vacation" at bounding box center [208, 73] width 43 height 7
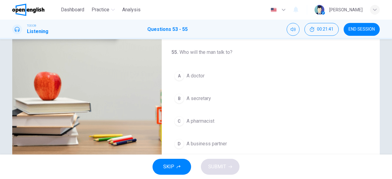
scroll to position [101, 0]
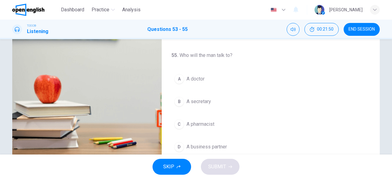
click at [193, 72] on button "A A doctor" at bounding box center [271, 78] width 199 height 15
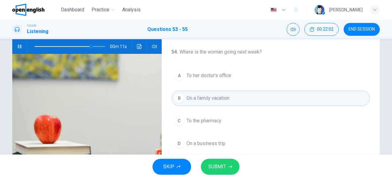
scroll to position [76, 0]
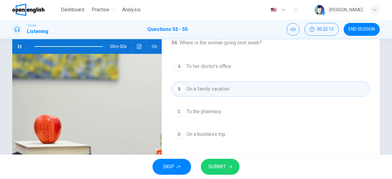
type input "*"
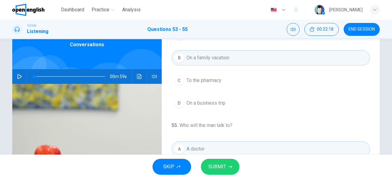
scroll to position [61, 0]
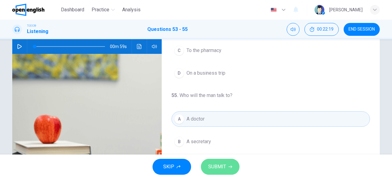
click at [209, 171] on button "SUBMIT" at bounding box center [220, 167] width 39 height 16
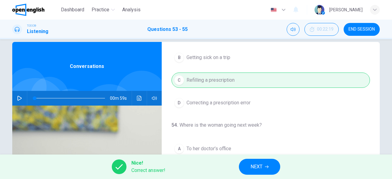
scroll to position [0, 0]
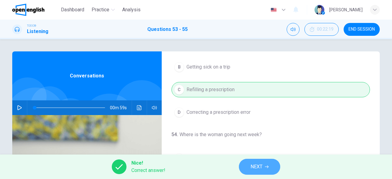
click at [263, 171] on button "NEXT" at bounding box center [259, 167] width 41 height 16
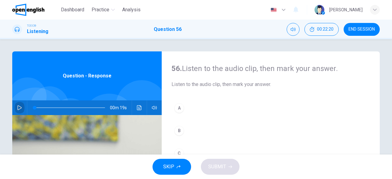
click at [21, 111] on button "button" at bounding box center [20, 107] width 10 height 15
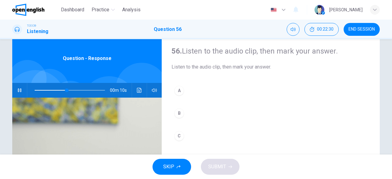
scroll to position [31, 0]
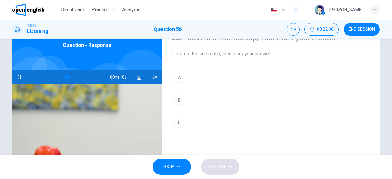
click at [226, 96] on button "B" at bounding box center [271, 100] width 199 height 15
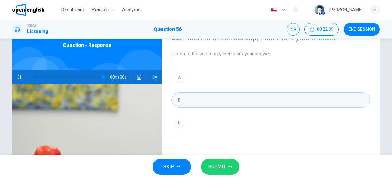
type input "*"
click at [210, 161] on button "SUBMIT" at bounding box center [220, 167] width 39 height 16
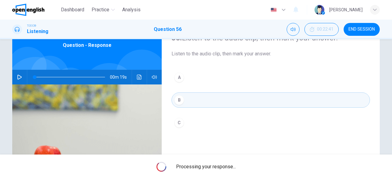
click at [219, 76] on button "A" at bounding box center [271, 77] width 199 height 15
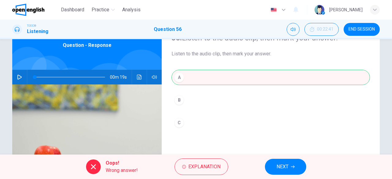
click at [152, 106] on img at bounding box center [87, 159] width 150 height 149
click at [289, 161] on button "NEXT" at bounding box center [285, 167] width 41 height 16
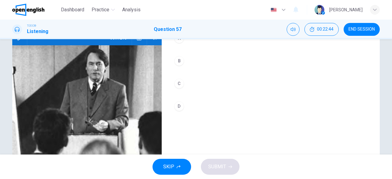
scroll to position [61, 0]
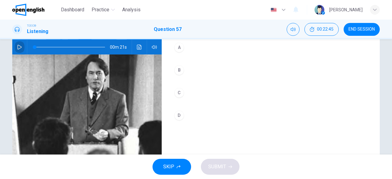
click at [18, 50] on button "button" at bounding box center [20, 47] width 10 height 15
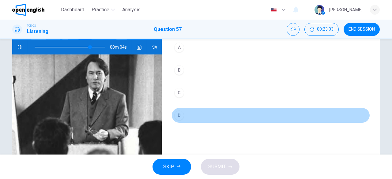
click at [192, 110] on button "D" at bounding box center [271, 115] width 199 height 15
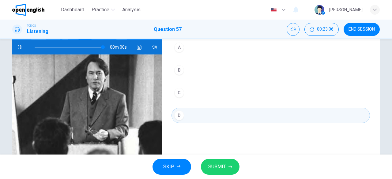
scroll to position [30, 0]
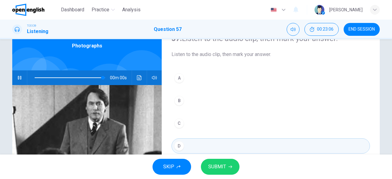
type input "*"
click at [227, 168] on button "SUBMIT" at bounding box center [220, 167] width 39 height 16
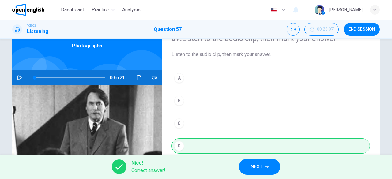
click at [255, 163] on span "NEXT" at bounding box center [257, 167] width 12 height 9
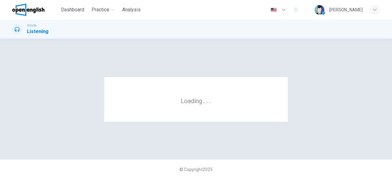
scroll to position [0, 0]
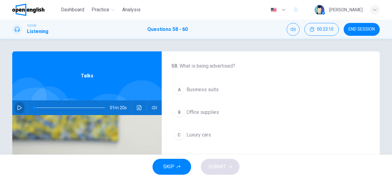
click at [18, 107] on icon "button" at bounding box center [19, 107] width 5 height 5
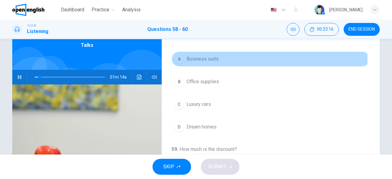
click at [215, 59] on span "Business suits" at bounding box center [203, 58] width 32 height 7
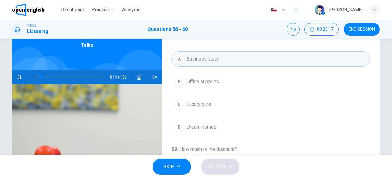
click at [204, 103] on span "Luxury cars" at bounding box center [199, 104] width 25 height 7
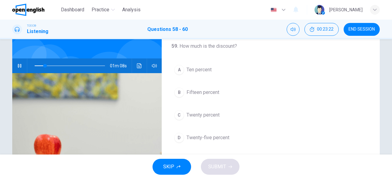
scroll to position [45, 0]
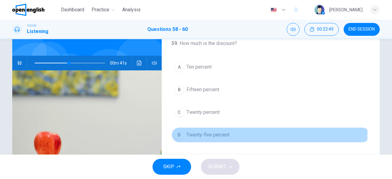
click at [195, 131] on span "Twenty-five percent" at bounding box center [208, 134] width 43 height 7
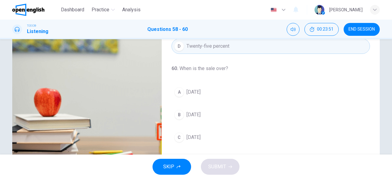
scroll to position [106, 0]
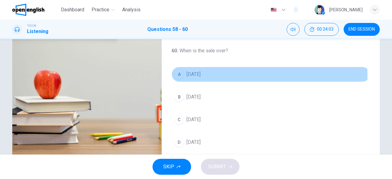
click at [178, 74] on div "A" at bounding box center [179, 75] width 10 height 10
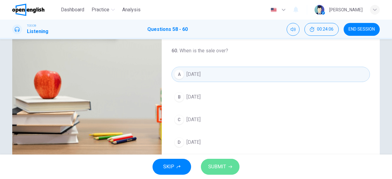
click at [219, 174] on button "SUBMIT" at bounding box center [220, 167] width 39 height 16
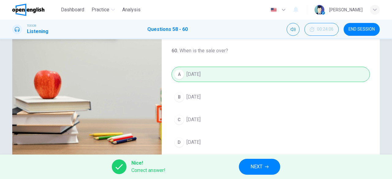
type input "**"
click at [252, 171] on span "NEXT" at bounding box center [257, 167] width 12 height 9
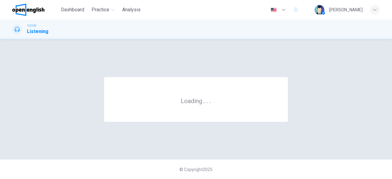
scroll to position [0, 0]
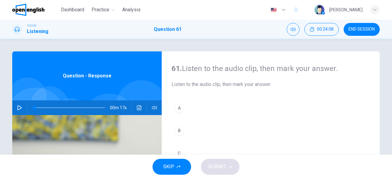
click at [17, 106] on icon "button" at bounding box center [19, 107] width 4 height 5
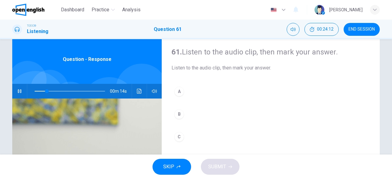
scroll to position [31, 0]
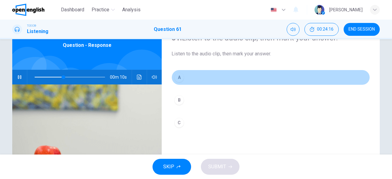
click at [193, 73] on button "A" at bounding box center [271, 77] width 199 height 15
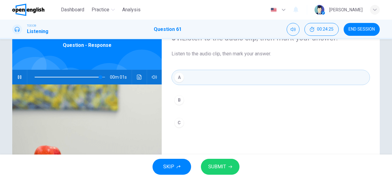
type input "*"
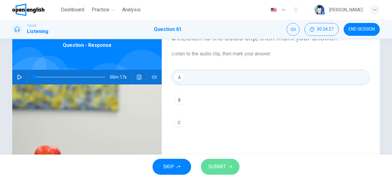
click at [211, 162] on button "SUBMIT" at bounding box center [220, 167] width 39 height 16
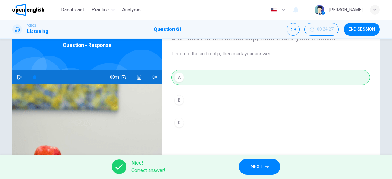
click at [263, 162] on button "NEXT" at bounding box center [259, 167] width 41 height 16
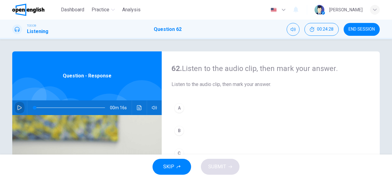
click at [17, 108] on icon "button" at bounding box center [19, 107] width 4 height 5
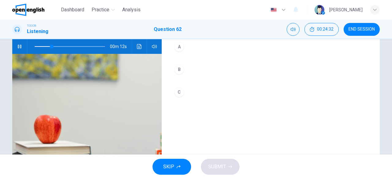
scroll to position [31, 0]
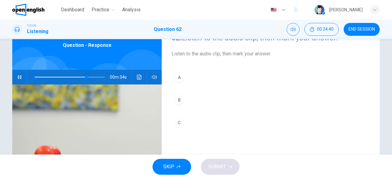
click at [193, 115] on button "C" at bounding box center [271, 122] width 199 height 15
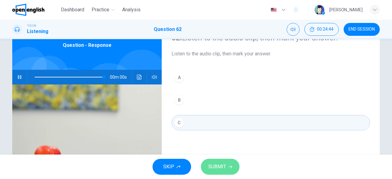
type input "*"
click at [229, 165] on button "SUBMIT" at bounding box center [220, 167] width 39 height 16
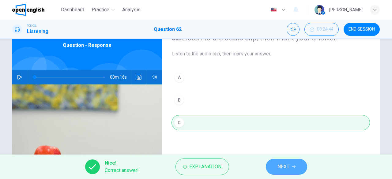
click at [291, 168] on button "NEXT" at bounding box center [286, 167] width 41 height 16
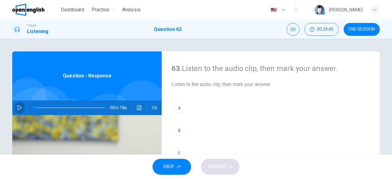
click at [17, 108] on icon "button" at bounding box center [19, 107] width 5 height 5
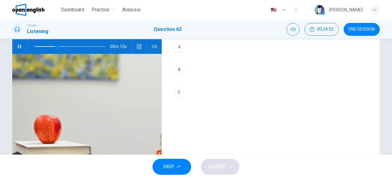
scroll to position [31, 0]
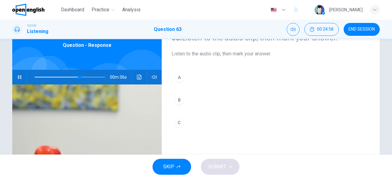
drag, startPoint x: 191, startPoint y: 101, endPoint x: 190, endPoint y: 113, distance: 12.3
click at [190, 102] on button "B" at bounding box center [271, 100] width 199 height 15
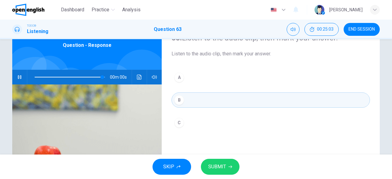
click at [216, 169] on span "SUBMIT" at bounding box center [217, 167] width 18 height 9
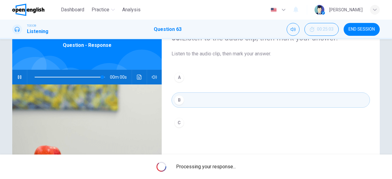
type input "*"
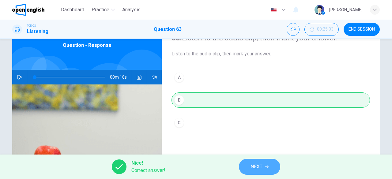
click at [268, 165] on icon "button" at bounding box center [267, 167] width 4 height 4
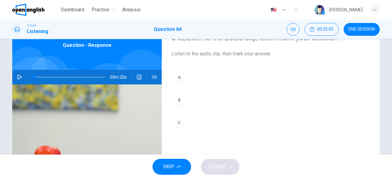
scroll to position [0, 0]
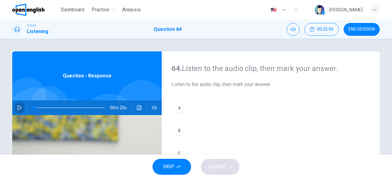
click at [21, 111] on button "button" at bounding box center [20, 107] width 10 height 15
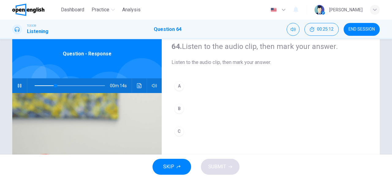
scroll to position [31, 0]
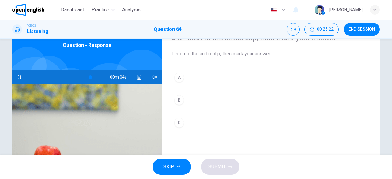
click at [225, 127] on button "C" at bounding box center [271, 122] width 199 height 15
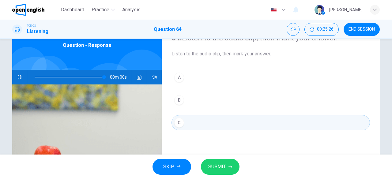
type input "*"
drag, startPoint x: 214, startPoint y: 172, endPoint x: 211, endPoint y: 178, distance: 6.4
click at [213, 173] on button "SUBMIT" at bounding box center [220, 167] width 39 height 16
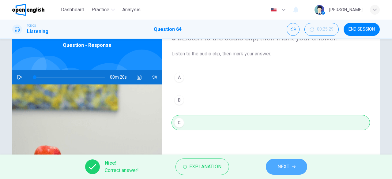
click at [293, 170] on button "NEXT" at bounding box center [286, 167] width 41 height 16
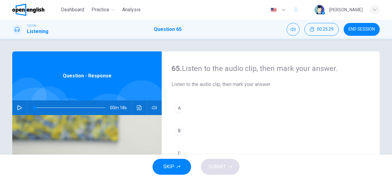
click at [20, 105] on button "button" at bounding box center [20, 107] width 10 height 15
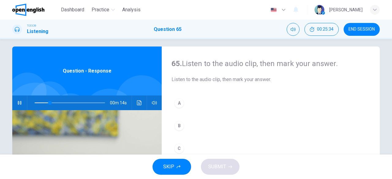
scroll to position [17, 0]
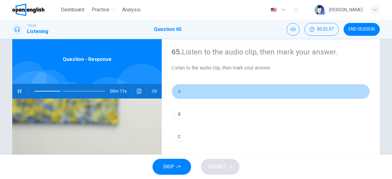
click at [196, 97] on button "A" at bounding box center [271, 91] width 199 height 15
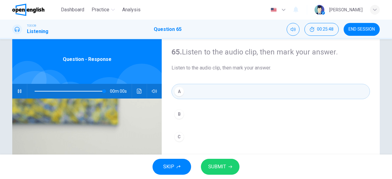
type input "*"
click at [221, 171] on span "SUBMIT" at bounding box center [217, 167] width 18 height 9
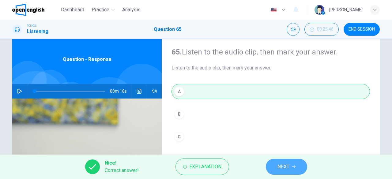
click at [278, 160] on button "NEXT" at bounding box center [286, 167] width 41 height 16
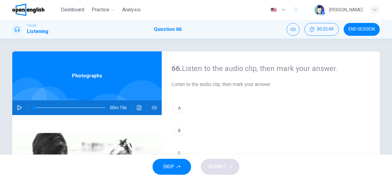
click at [13, 109] on div "00m 19s" at bounding box center [87, 107] width 150 height 15
click at [17, 109] on icon "button" at bounding box center [19, 107] width 4 height 5
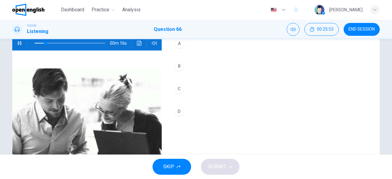
scroll to position [30, 0]
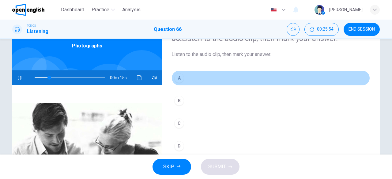
click at [195, 81] on button "A" at bounding box center [271, 77] width 199 height 15
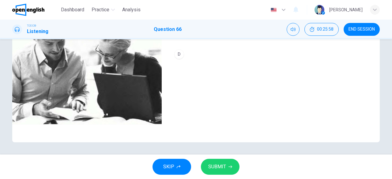
scroll to position [91, 0]
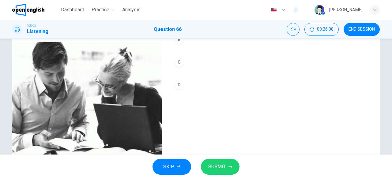
type input "*"
click at [230, 166] on icon "button" at bounding box center [231, 167] width 4 height 4
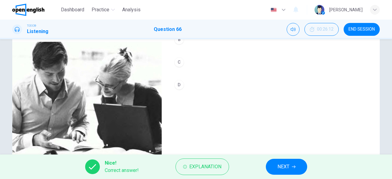
click at [273, 168] on button "NEXT" at bounding box center [286, 167] width 41 height 16
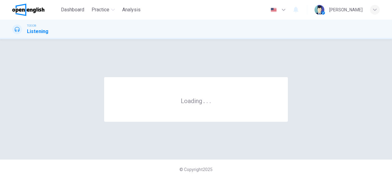
scroll to position [0, 0]
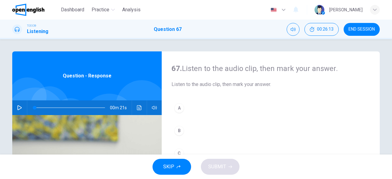
click at [20, 107] on icon "button" at bounding box center [19, 107] width 4 height 5
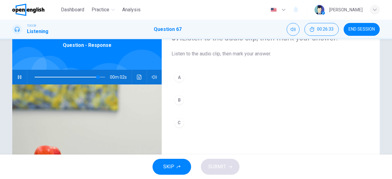
click at [199, 125] on button "C" at bounding box center [271, 122] width 199 height 15
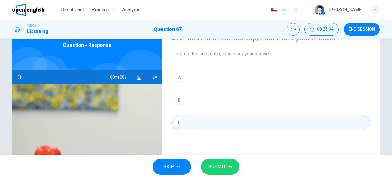
type input "*"
click at [224, 164] on span "SUBMIT" at bounding box center [217, 167] width 18 height 9
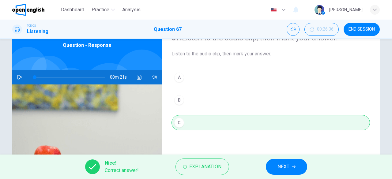
click at [274, 166] on button "NEXT" at bounding box center [286, 167] width 41 height 16
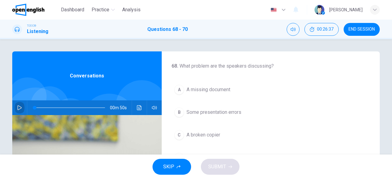
click at [17, 109] on icon "button" at bounding box center [19, 107] width 5 height 5
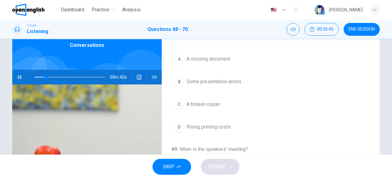
click at [200, 103] on span "A broken copier" at bounding box center [204, 104] width 34 height 7
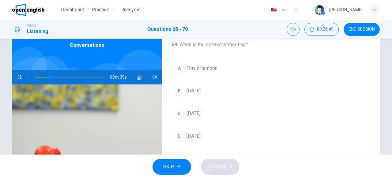
scroll to position [92, 0]
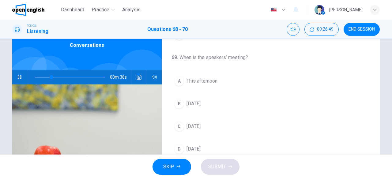
click at [201, 126] on span "[DATE]" at bounding box center [194, 126] width 14 height 7
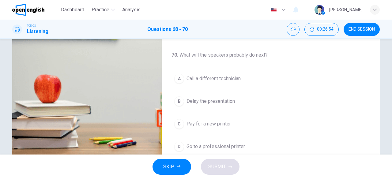
scroll to position [106, 0]
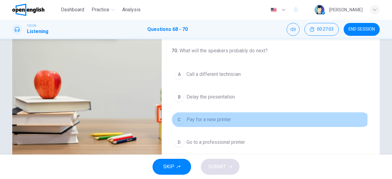
click at [229, 116] on span "Pay for a new printer" at bounding box center [209, 119] width 44 height 7
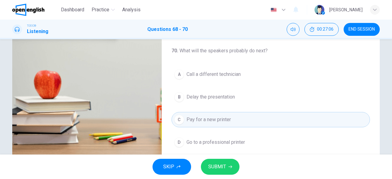
click at [203, 142] on span "Go to a professional printer" at bounding box center [216, 142] width 59 height 7
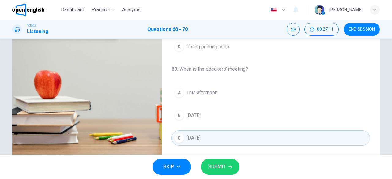
scroll to position [0, 0]
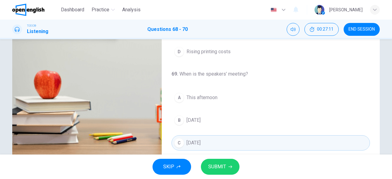
click at [217, 165] on span "SUBMIT" at bounding box center [217, 167] width 18 height 9
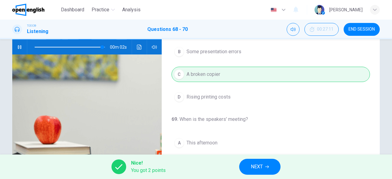
type input "**"
click at [267, 165] on icon "button" at bounding box center [267, 167] width 4 height 4
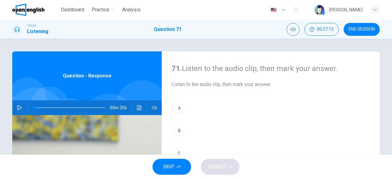
click at [18, 111] on button "button" at bounding box center [20, 107] width 10 height 15
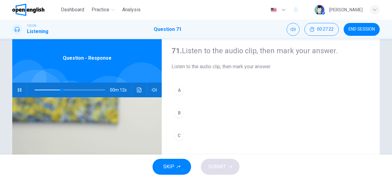
scroll to position [31, 0]
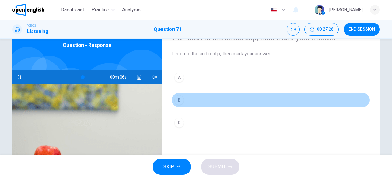
click at [202, 103] on button "B" at bounding box center [271, 100] width 199 height 15
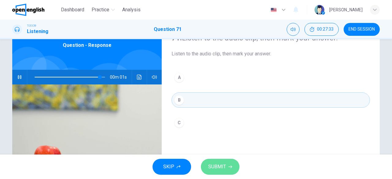
click at [221, 166] on span "SUBMIT" at bounding box center [217, 167] width 18 height 9
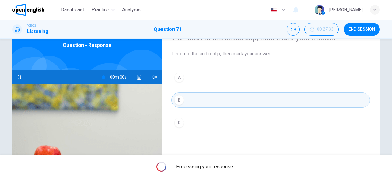
type input "*"
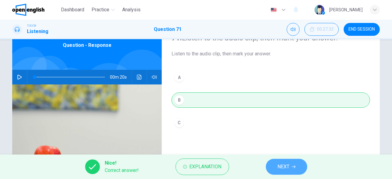
click at [292, 167] on icon "button" at bounding box center [294, 167] width 4 height 4
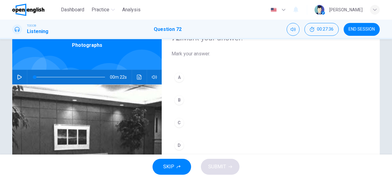
click at [17, 76] on icon "button" at bounding box center [19, 77] width 5 height 5
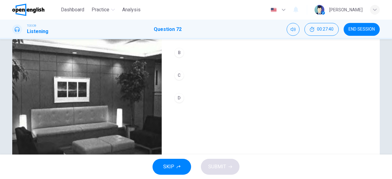
scroll to position [92, 0]
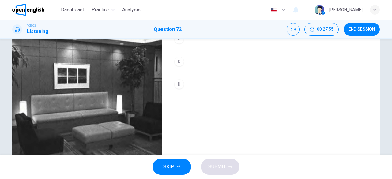
click at [201, 61] on button "C" at bounding box center [271, 61] width 199 height 15
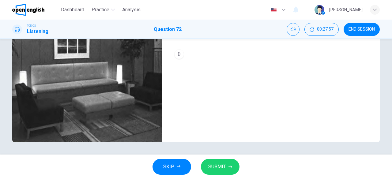
scroll to position [91, 0]
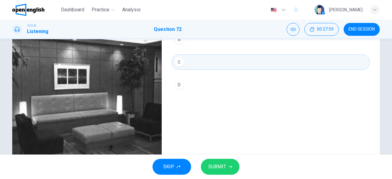
type input "*"
click at [224, 169] on span "SUBMIT" at bounding box center [217, 167] width 18 height 9
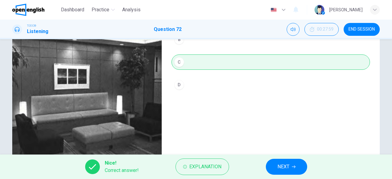
click at [280, 165] on span "NEXT" at bounding box center [284, 167] width 12 height 9
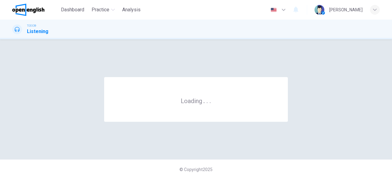
scroll to position [0, 0]
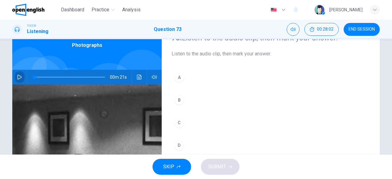
click at [17, 77] on icon "button" at bounding box center [19, 77] width 5 height 5
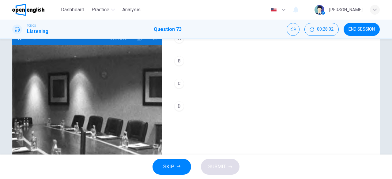
scroll to position [92, 0]
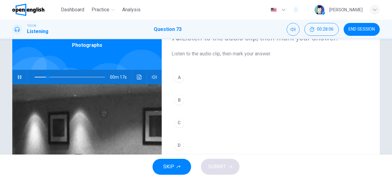
click at [200, 76] on button "A" at bounding box center [271, 77] width 199 height 15
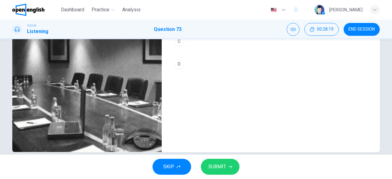
scroll to position [122, 0]
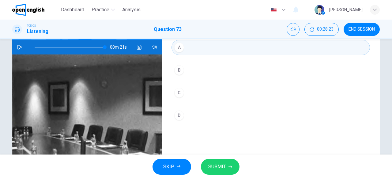
type input "*"
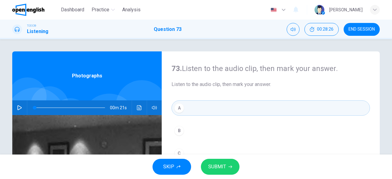
click at [216, 165] on span "SUBMIT" at bounding box center [217, 167] width 18 height 9
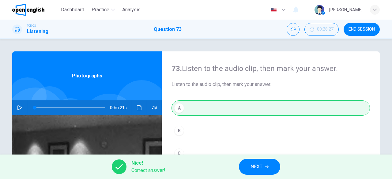
click at [266, 167] on icon "button" at bounding box center [267, 167] width 4 height 4
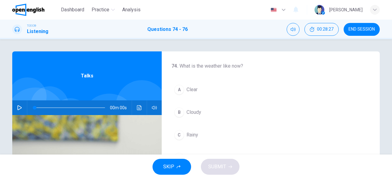
click at [13, 105] on div "00m 00s" at bounding box center [87, 107] width 150 height 15
click at [21, 107] on button "button" at bounding box center [20, 107] width 10 height 15
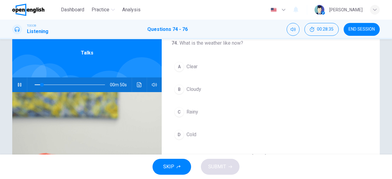
scroll to position [25, 0]
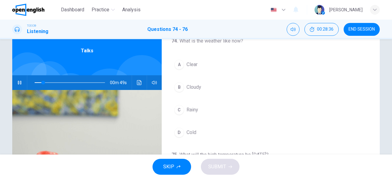
click at [203, 67] on button "A Clear" at bounding box center [271, 64] width 199 height 15
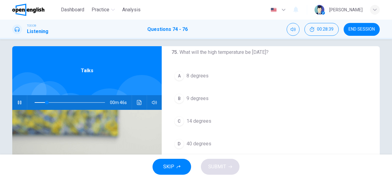
scroll to position [7, 0]
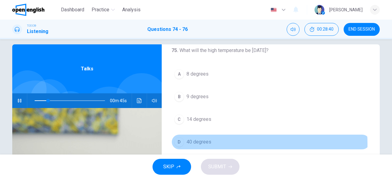
click at [212, 143] on button "D 40 degrees" at bounding box center [271, 141] width 199 height 15
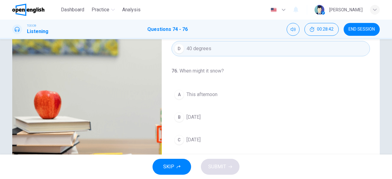
scroll to position [99, 0]
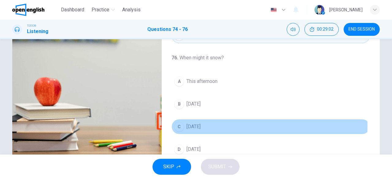
click at [201, 123] on button "C [DATE]" at bounding box center [271, 126] width 199 height 15
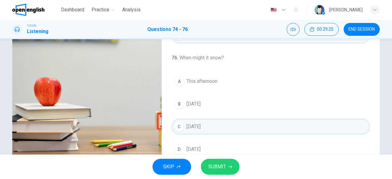
type input "*"
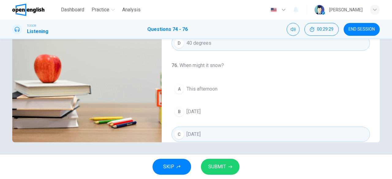
scroll to position [137, 0]
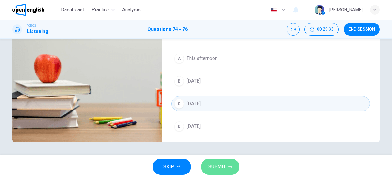
click at [218, 168] on span "SUBMIT" at bounding box center [217, 167] width 18 height 9
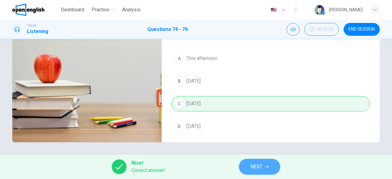
click at [268, 170] on button "NEXT" at bounding box center [259, 167] width 41 height 16
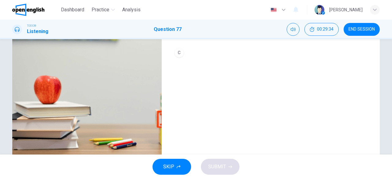
scroll to position [30, 0]
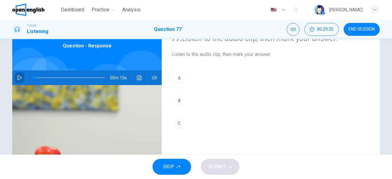
click at [17, 78] on icon "button" at bounding box center [19, 77] width 4 height 5
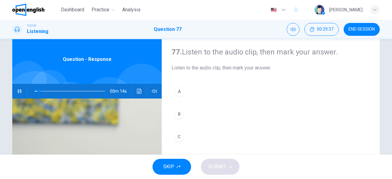
scroll to position [31, 0]
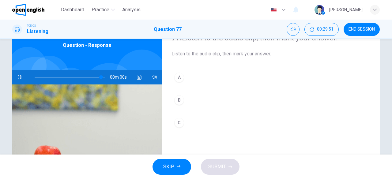
click at [233, 120] on button "C" at bounding box center [271, 122] width 199 height 15
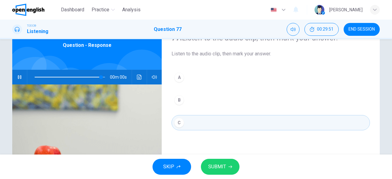
type input "*"
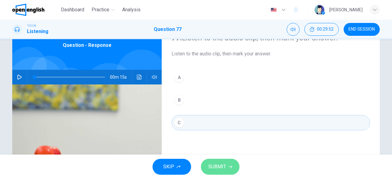
click at [218, 165] on span "SUBMIT" at bounding box center [217, 167] width 18 height 9
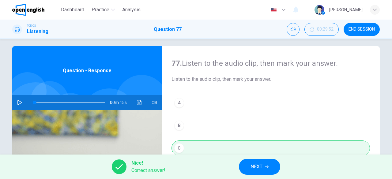
scroll to position [16, 0]
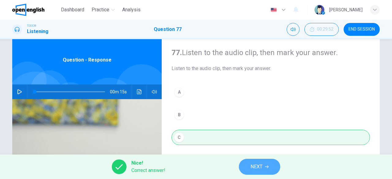
click at [251, 174] on button "NEXT" at bounding box center [259, 167] width 41 height 16
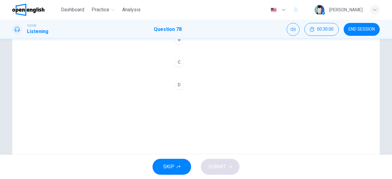
scroll to position [30, 0]
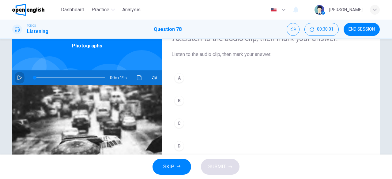
click at [15, 78] on button "button" at bounding box center [20, 77] width 10 height 15
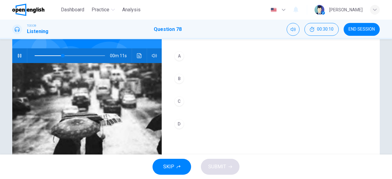
scroll to position [61, 0]
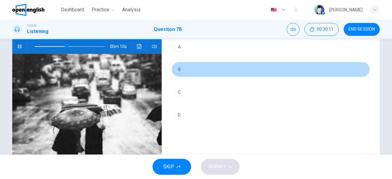
click at [227, 69] on button "B" at bounding box center [271, 69] width 199 height 15
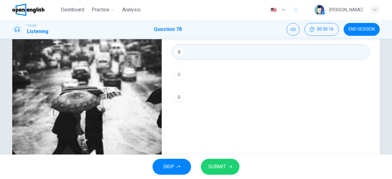
scroll to position [92, 0]
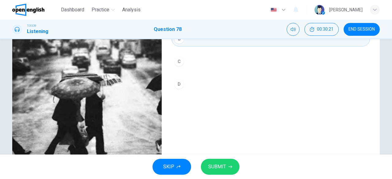
type input "*"
click at [224, 166] on span "SUBMIT" at bounding box center [217, 167] width 18 height 9
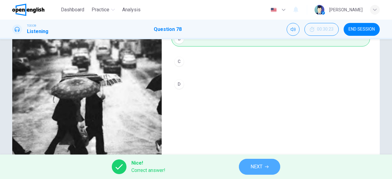
click at [258, 169] on span "NEXT" at bounding box center [257, 167] width 12 height 9
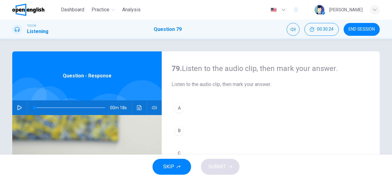
click at [17, 109] on icon "button" at bounding box center [19, 107] width 4 height 5
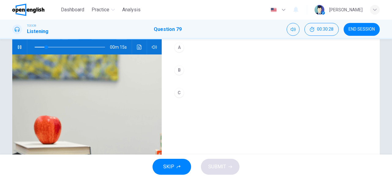
scroll to position [30, 0]
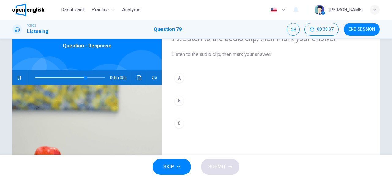
click at [248, 100] on button "B" at bounding box center [271, 100] width 199 height 15
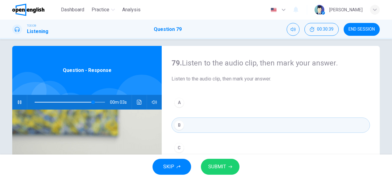
scroll to position [0, 0]
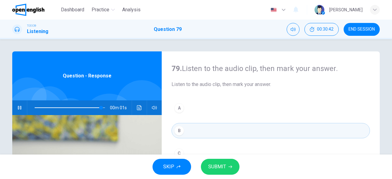
type input "*"
click at [233, 168] on button "SUBMIT" at bounding box center [220, 167] width 39 height 16
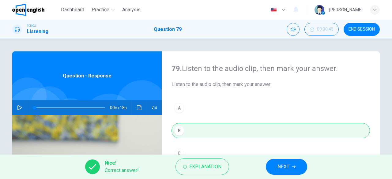
click at [286, 174] on button "NEXT" at bounding box center [286, 167] width 41 height 16
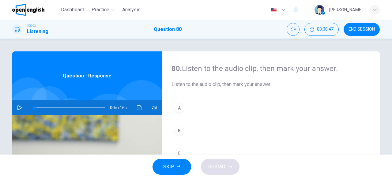
click at [17, 108] on icon "button" at bounding box center [19, 107] width 5 height 5
click at [182, 107] on div "A" at bounding box center [179, 108] width 10 height 10
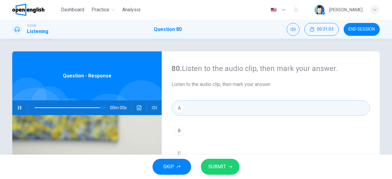
type input "*"
click at [227, 166] on button "SUBMIT" at bounding box center [220, 167] width 39 height 16
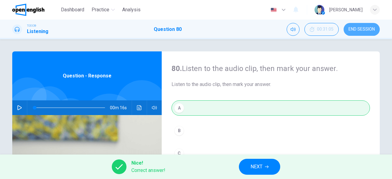
drag, startPoint x: 356, startPoint y: 29, endPoint x: 220, endPoint y: 41, distance: 136.5
click at [356, 29] on span "END SESSION" at bounding box center [362, 29] width 26 height 5
